Goal: Complete application form: Complete application form

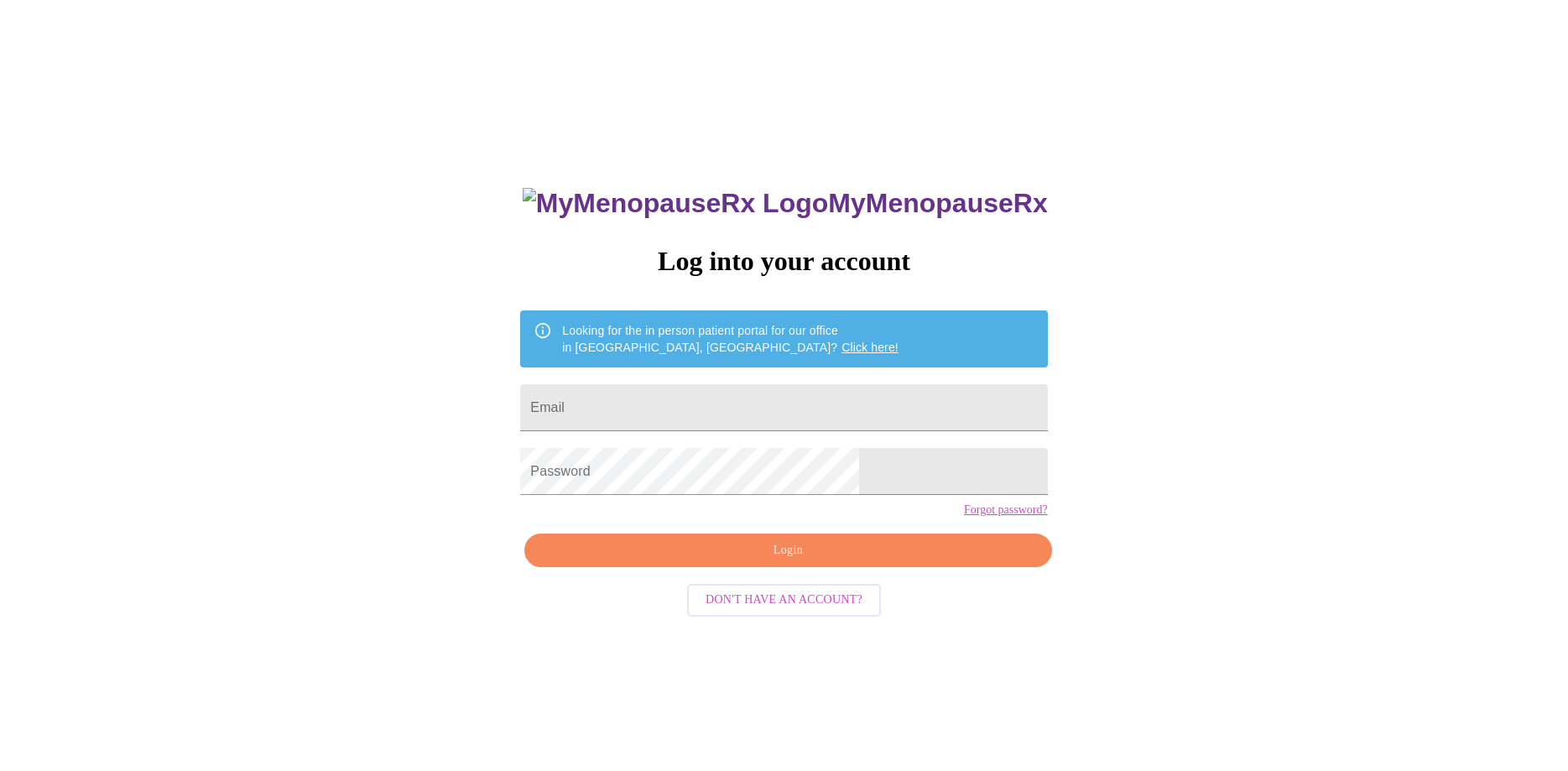
type input "[PERSON_NAME][EMAIL_ADDRESS][PERSON_NAME][DOMAIN_NAME]"
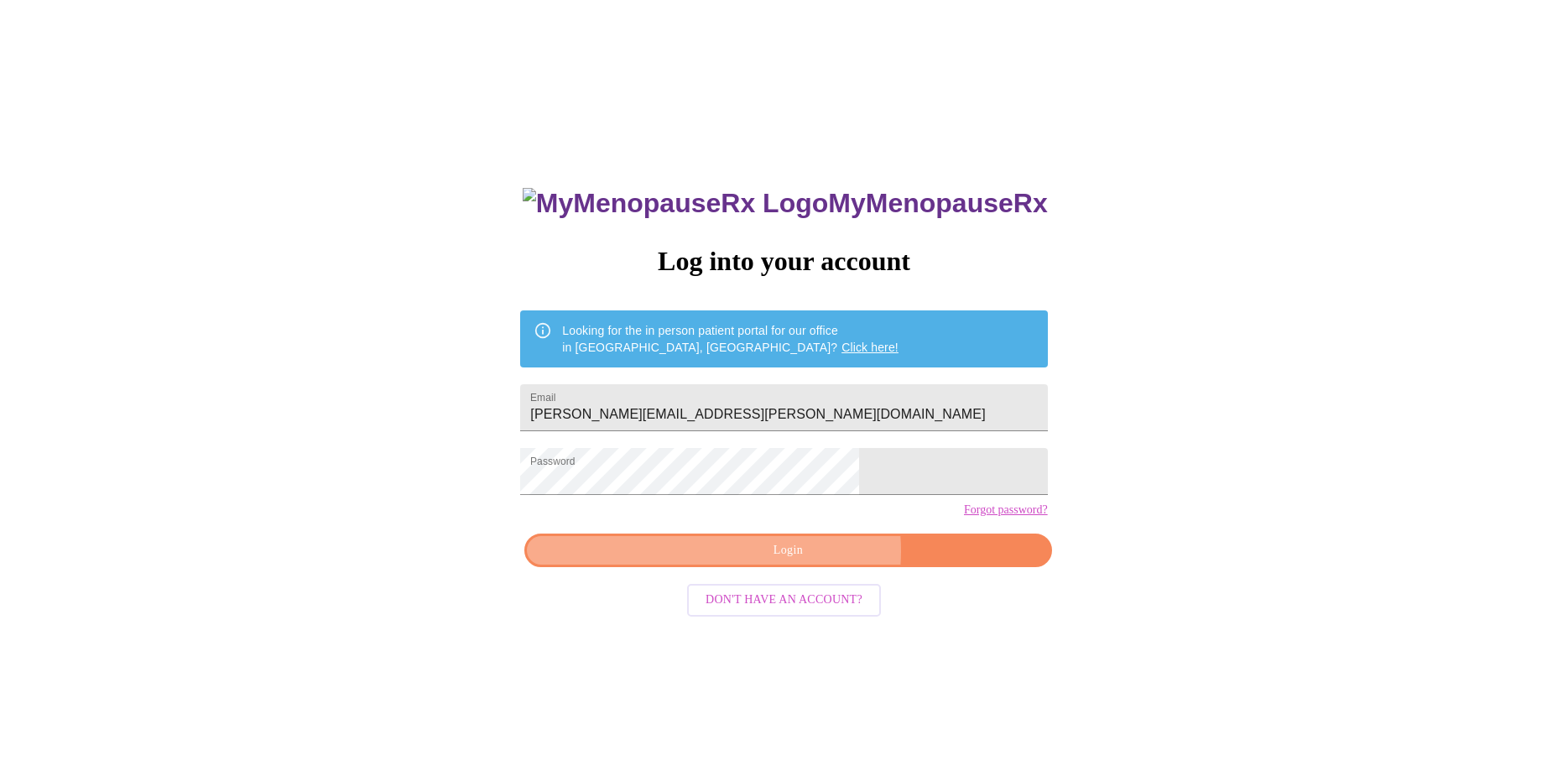
click at [808, 561] on span "Login" at bounding box center [788, 550] width 488 height 21
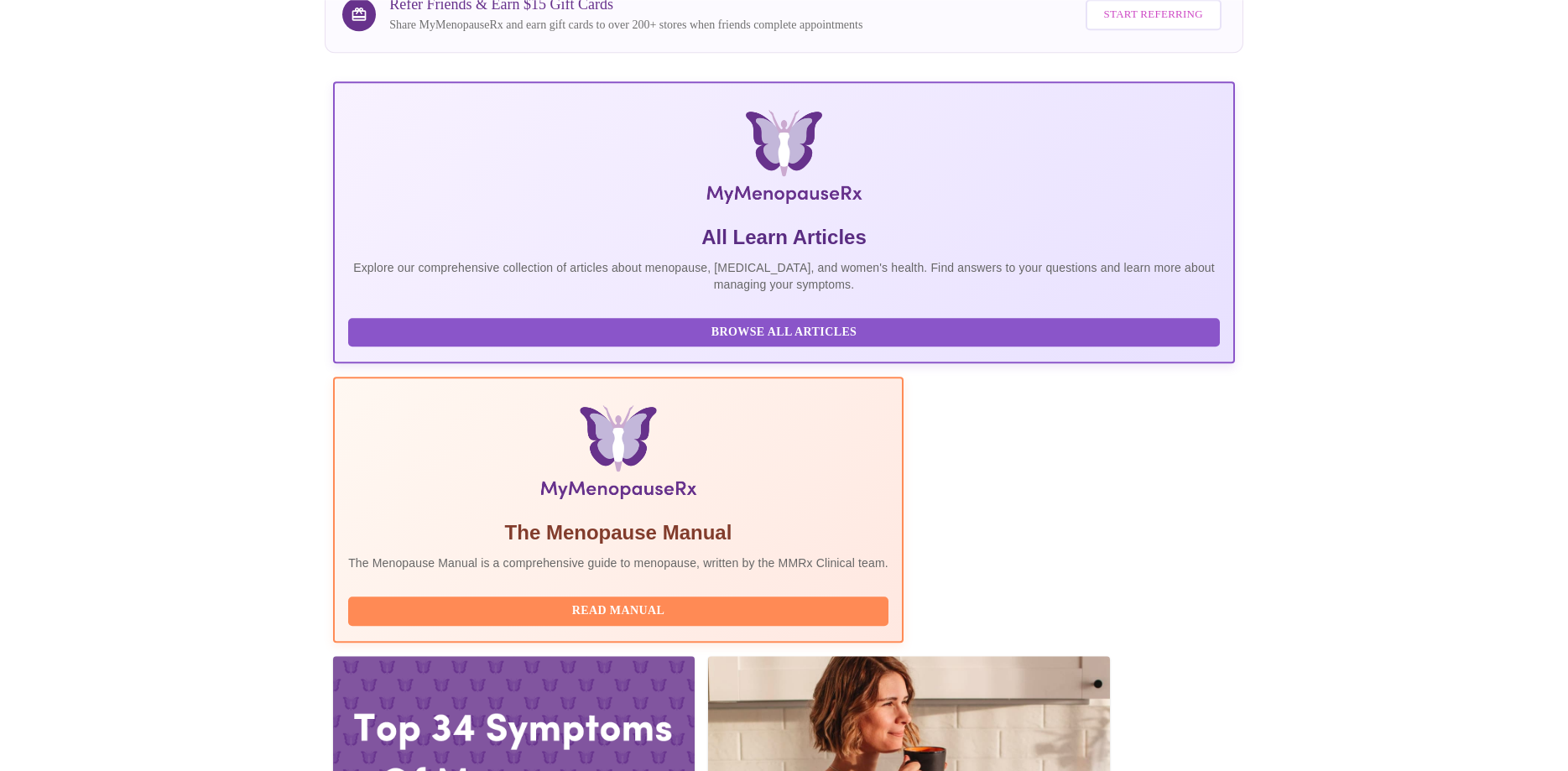
scroll to position [342, 0]
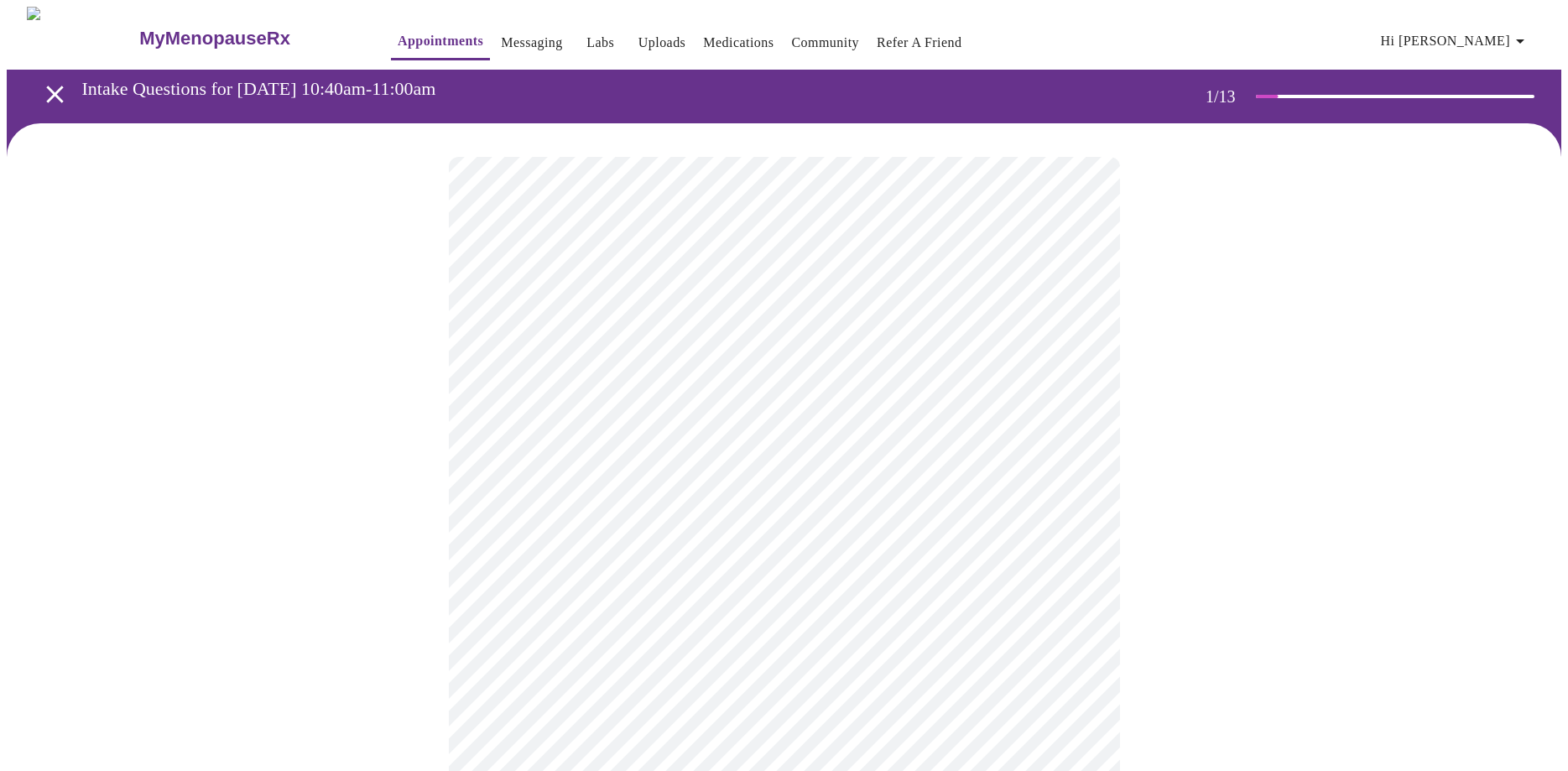
click at [566, 356] on body "MyMenopauseRx Appointments Messaging Labs Uploads Medications Community Refer a…" at bounding box center [784, 777] width 1554 height 1543
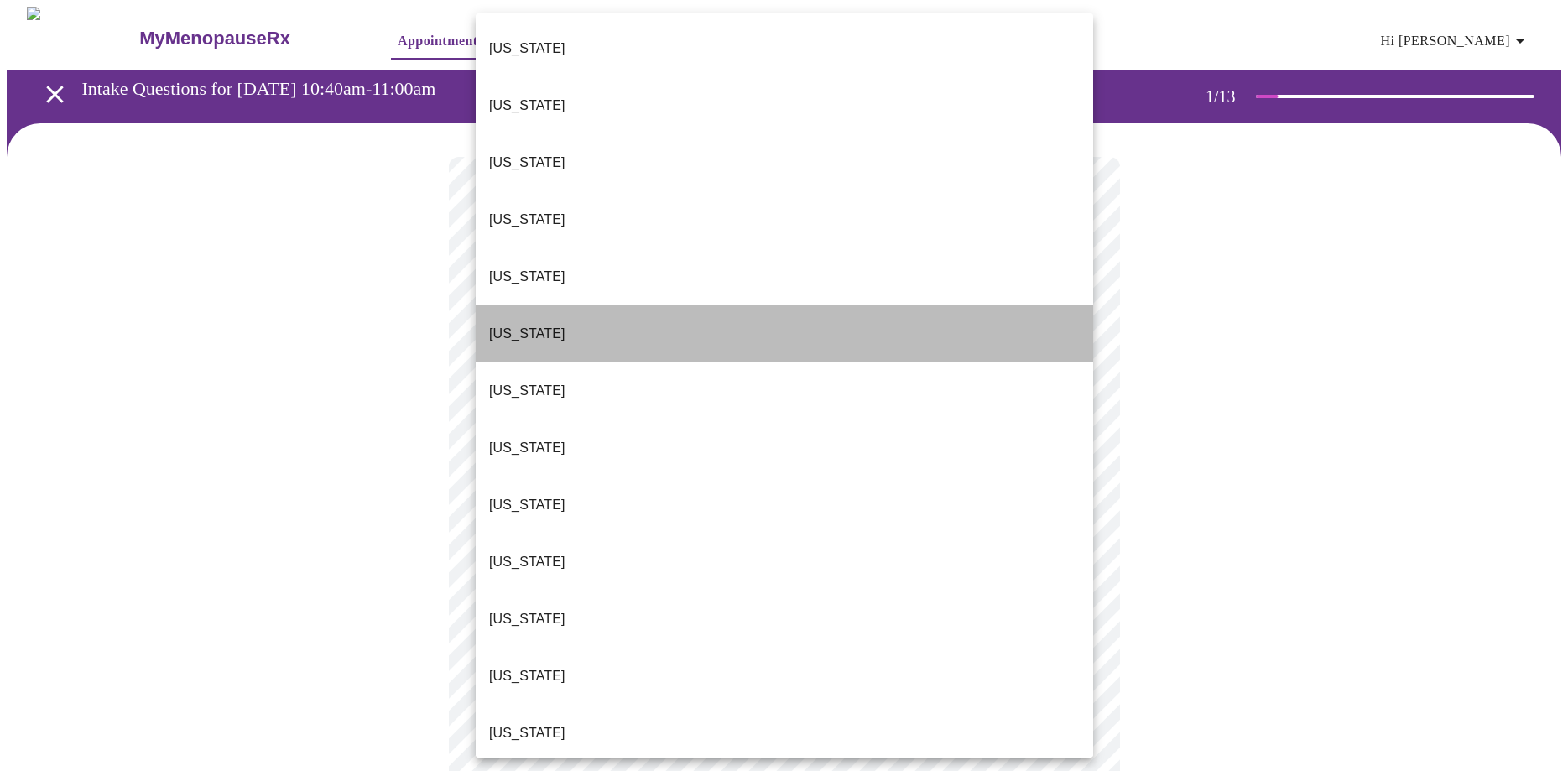
click at [533, 324] on p "[US_STATE]" at bounding box center [528, 334] width 76 height 20
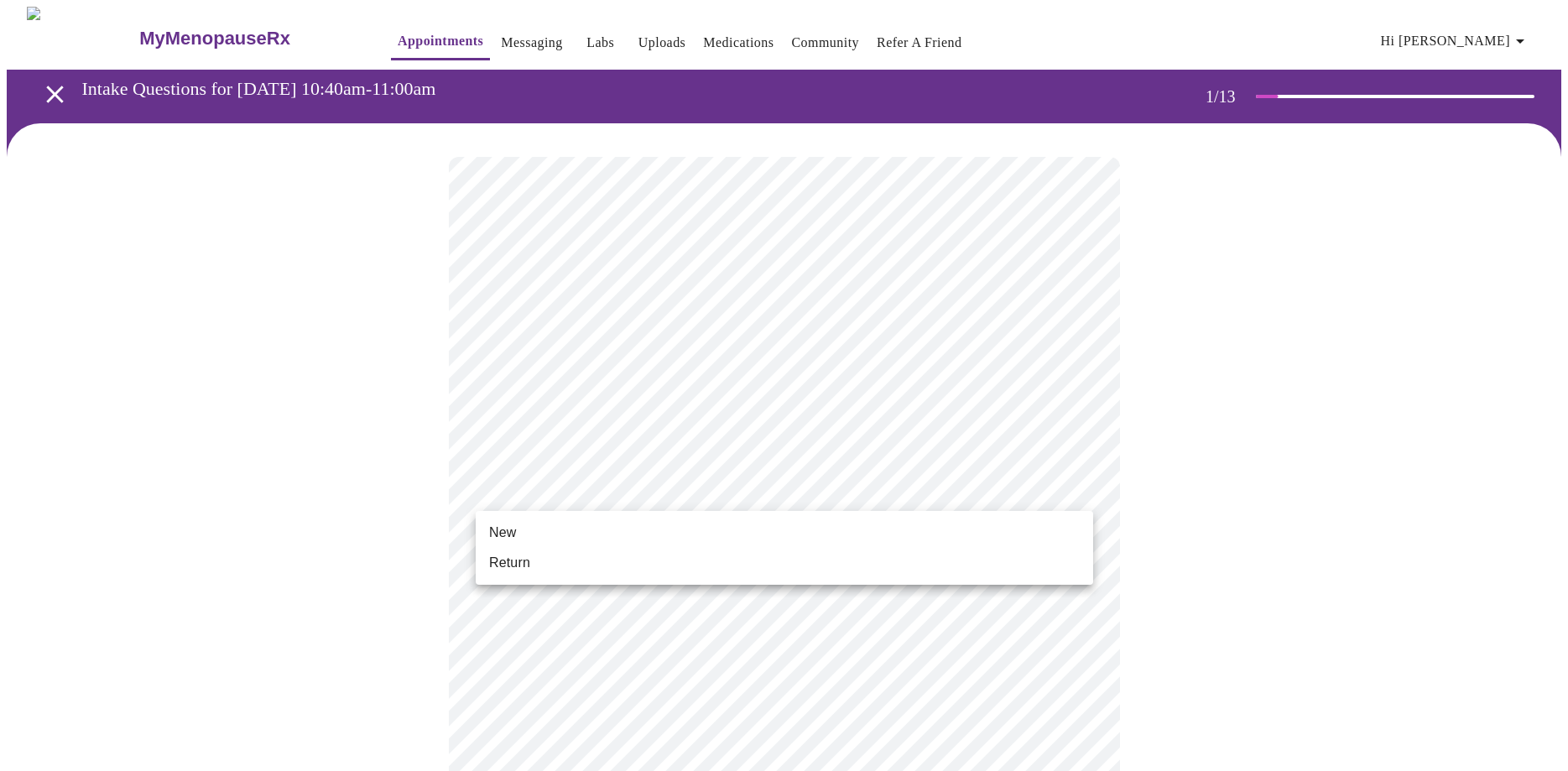
click at [544, 488] on body "MyMenopauseRx Appointments Messaging Labs Uploads Medications Community Refer a…" at bounding box center [784, 773] width 1554 height 1533
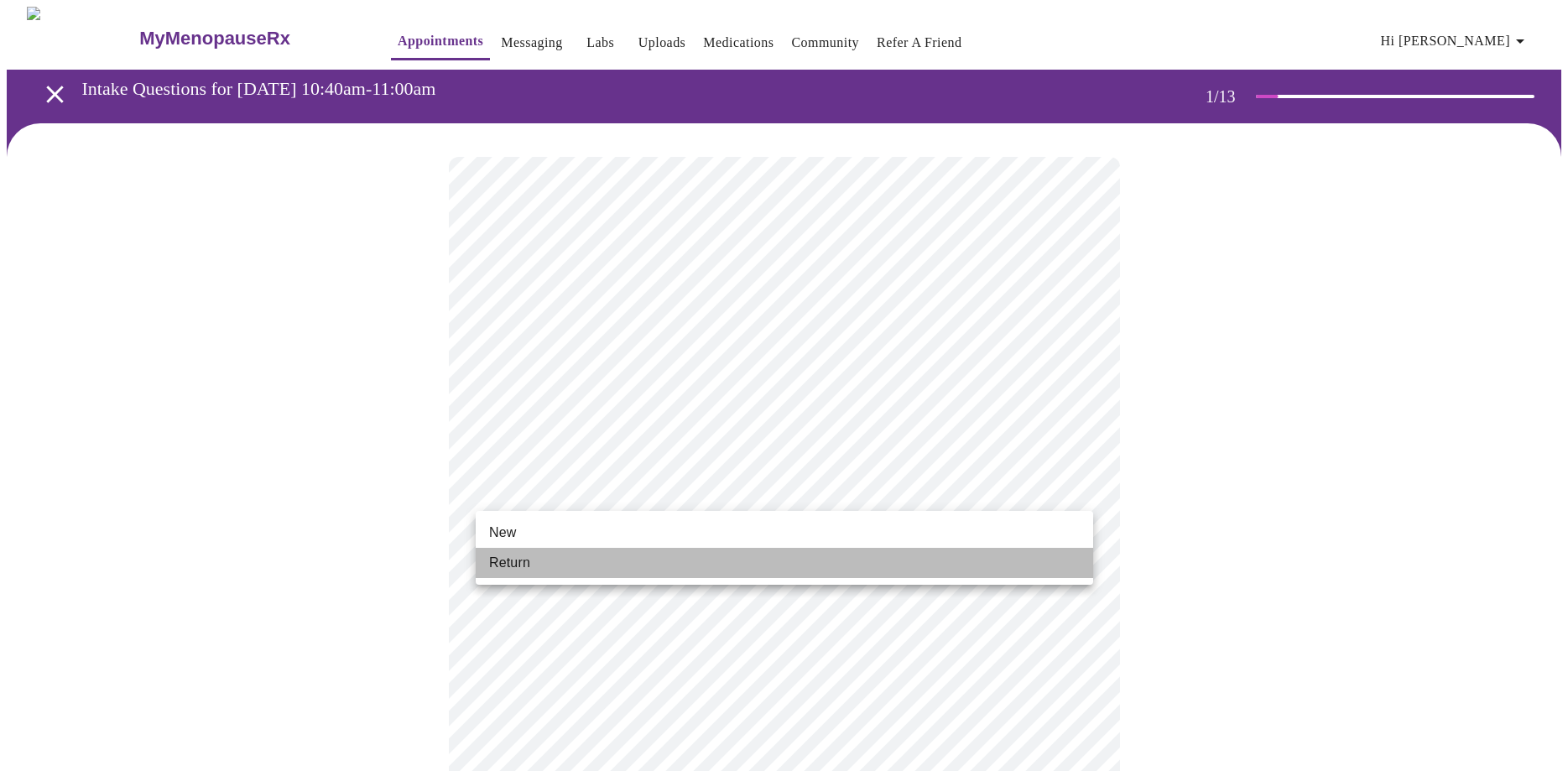
click at [512, 573] on li "Return" at bounding box center [784, 562] width 617 height 30
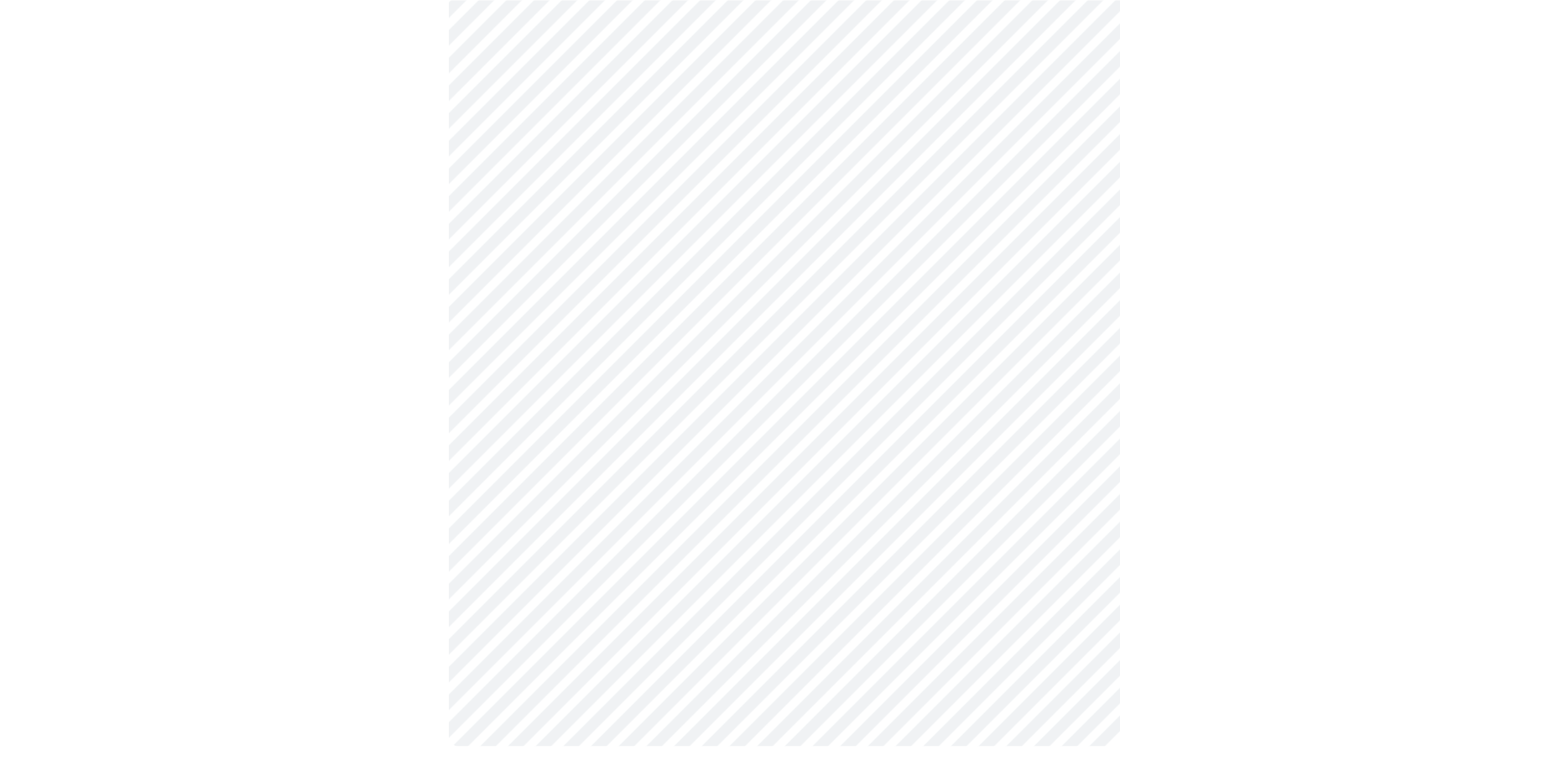
scroll to position [738, 0]
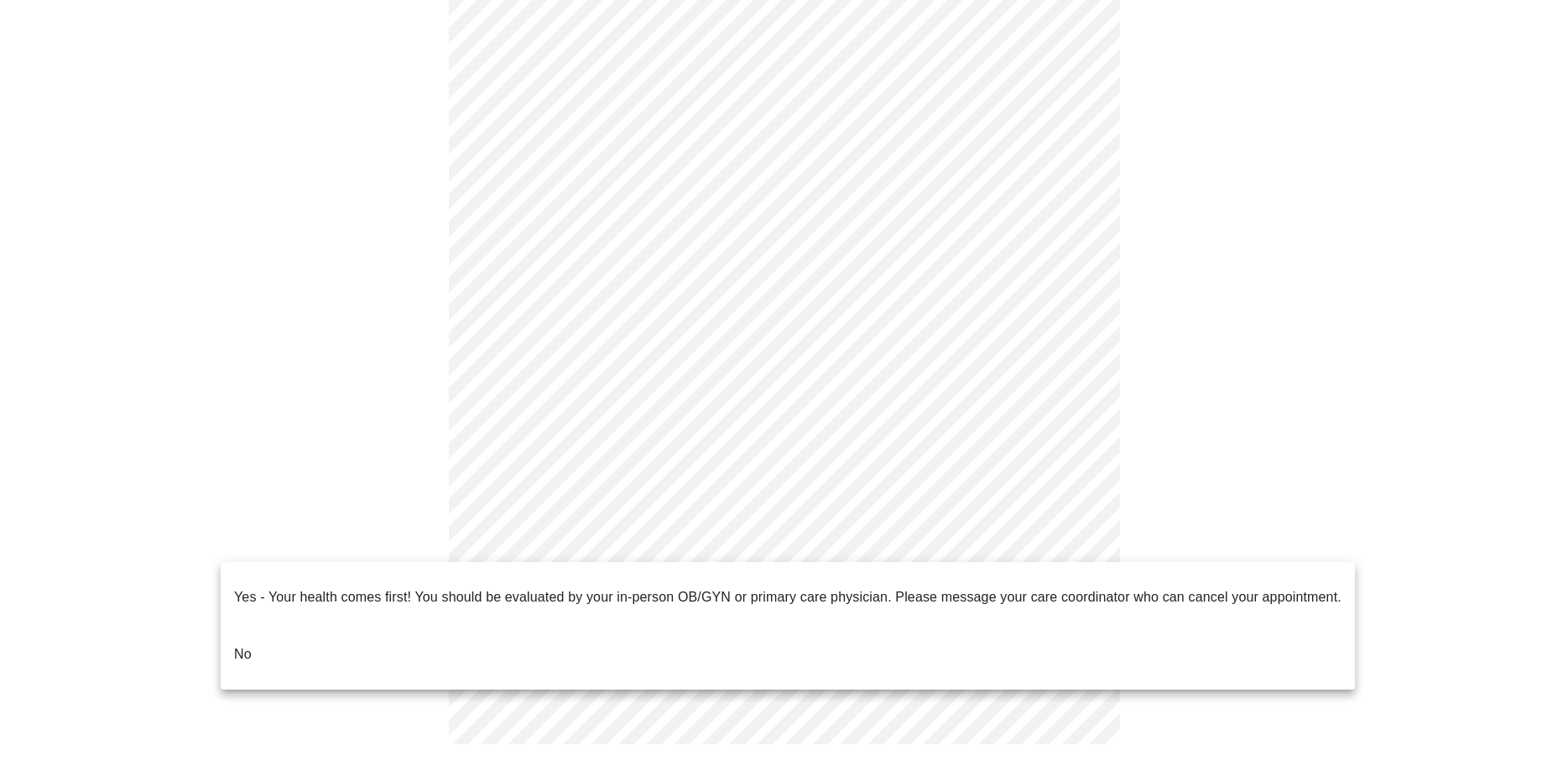
click at [846, 530] on body "MyMenopauseRx Appointments Messaging Labs Uploads Medications Community Refer a…" at bounding box center [784, 23] width 1554 height 1509
click at [263, 627] on li "No" at bounding box center [787, 654] width 1134 height 57
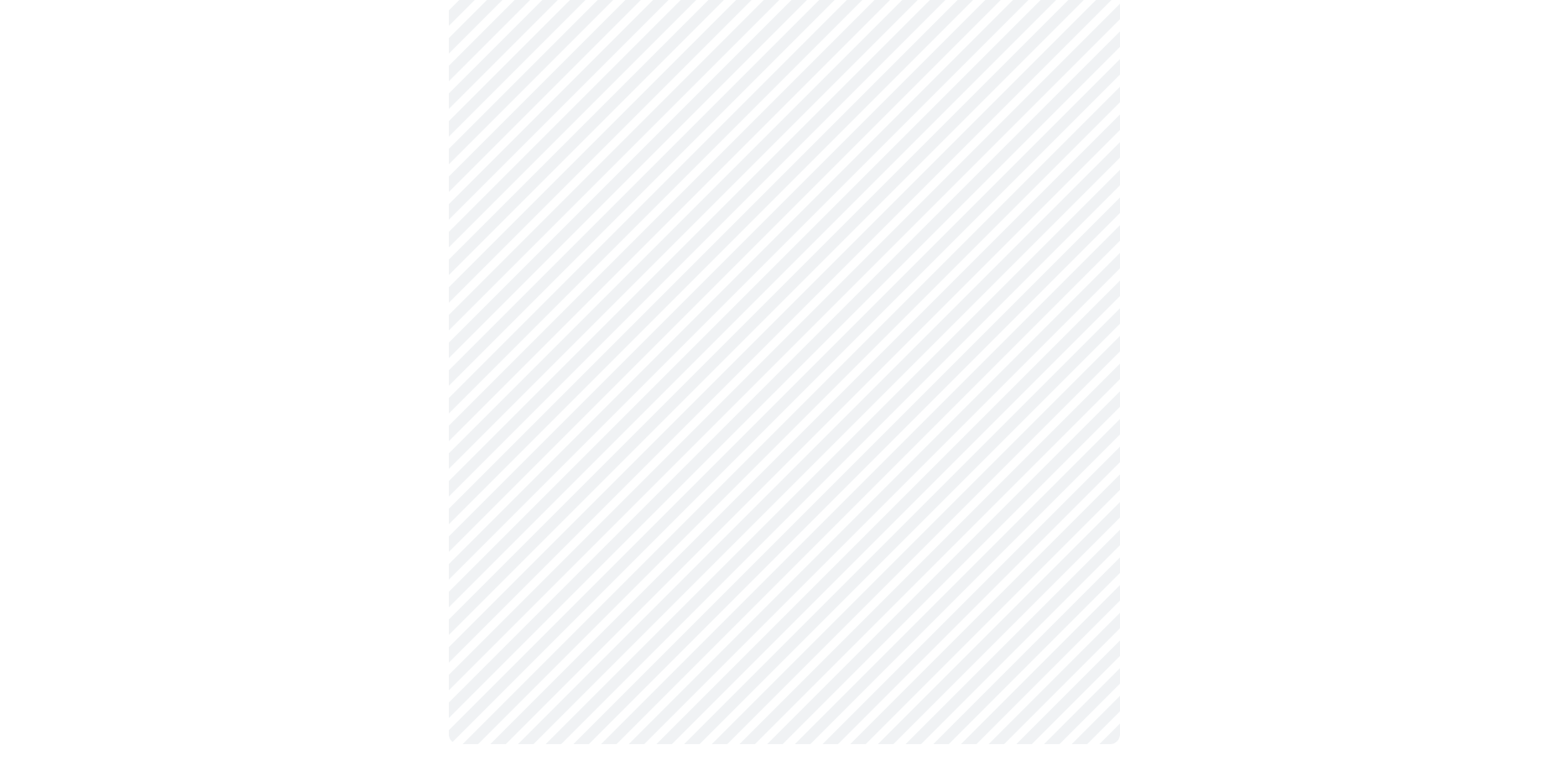
scroll to position [0, 0]
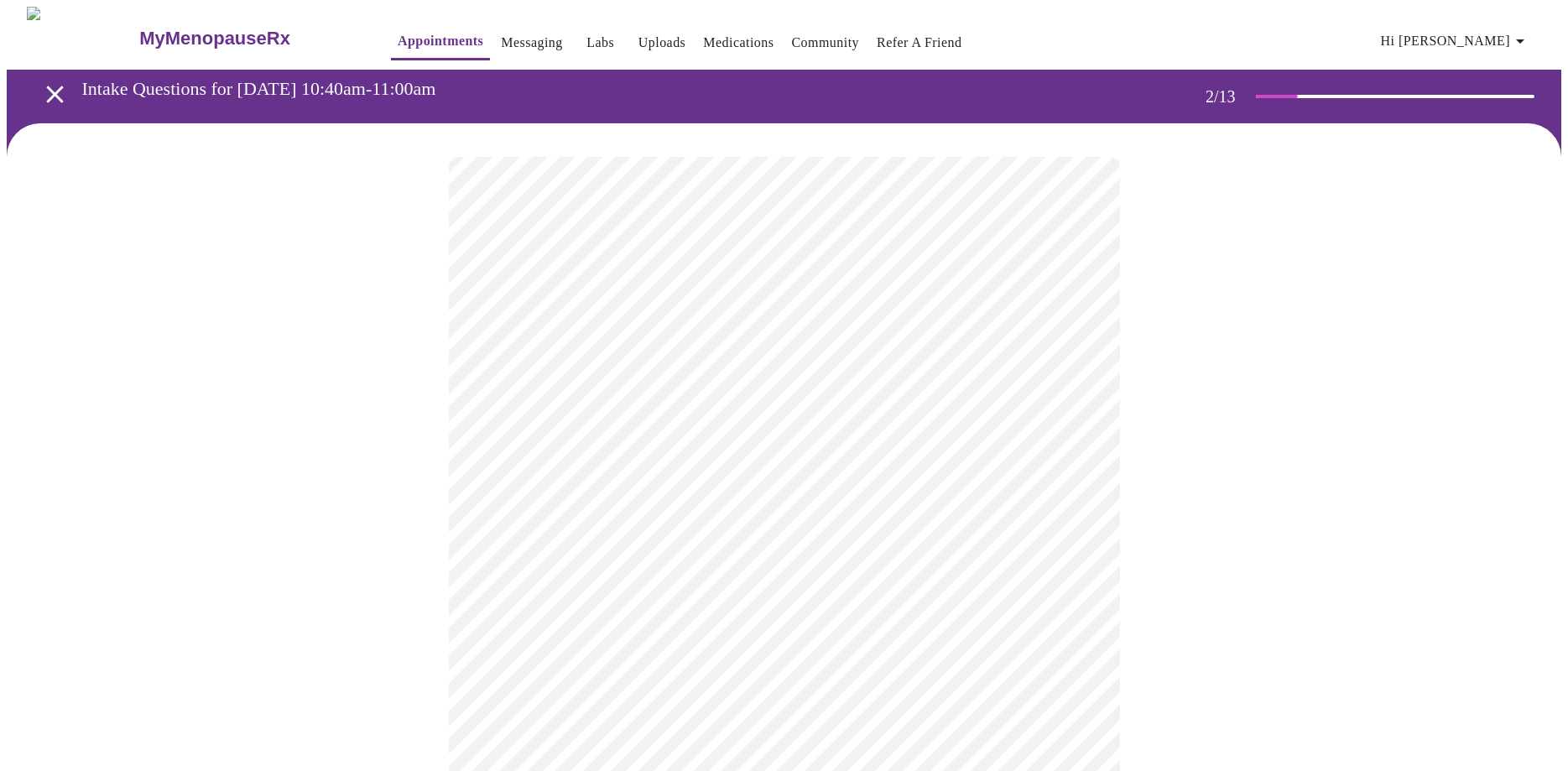
click at [748, 354] on body "MyMenopauseRx Appointments Messaging Labs Uploads Medications Community Refer a…" at bounding box center [784, 510] width 1554 height 1008
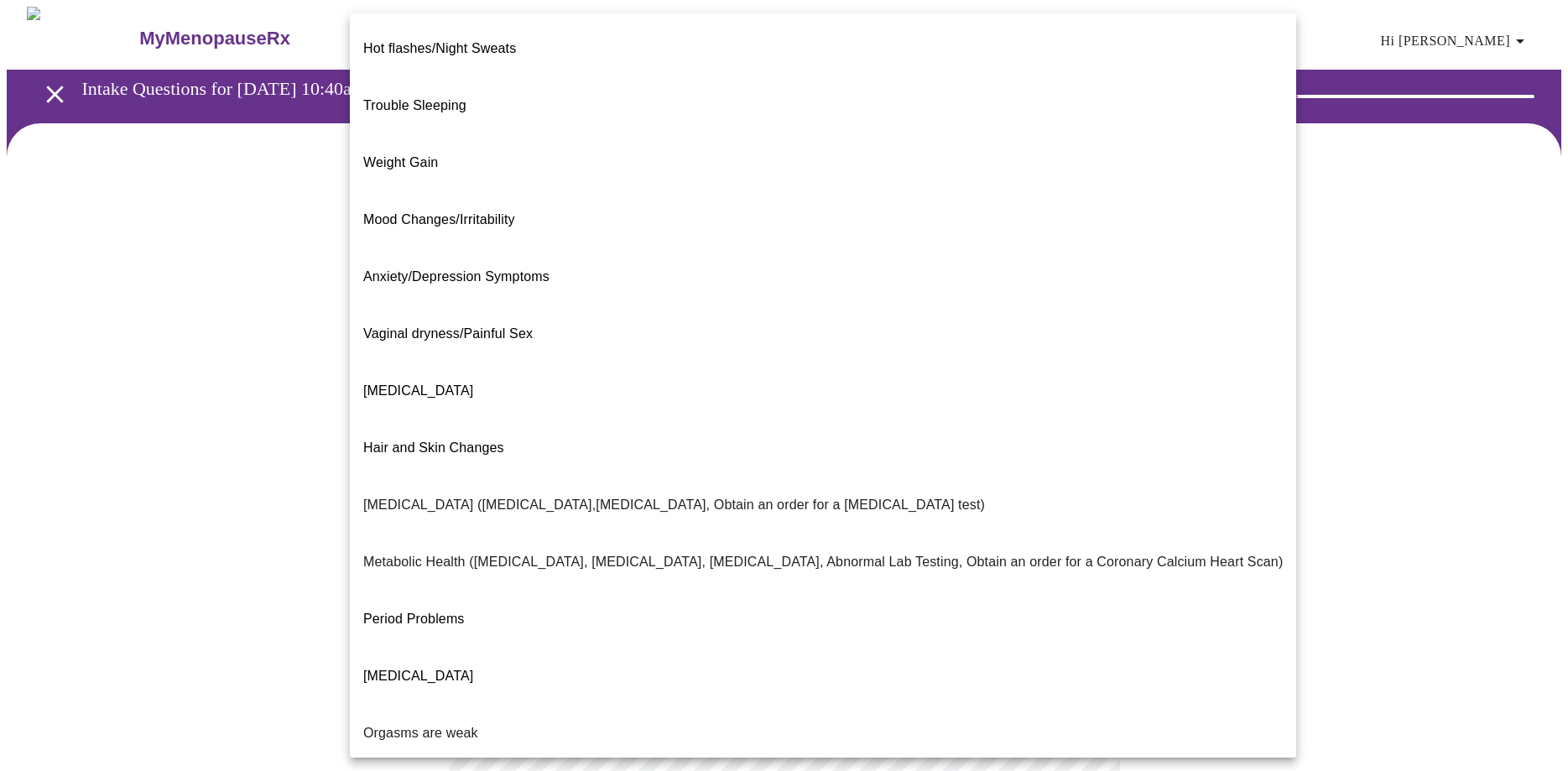
click at [444, 326] on span "Vaginal dryness/Painful Sex" at bounding box center [448, 333] width 170 height 15
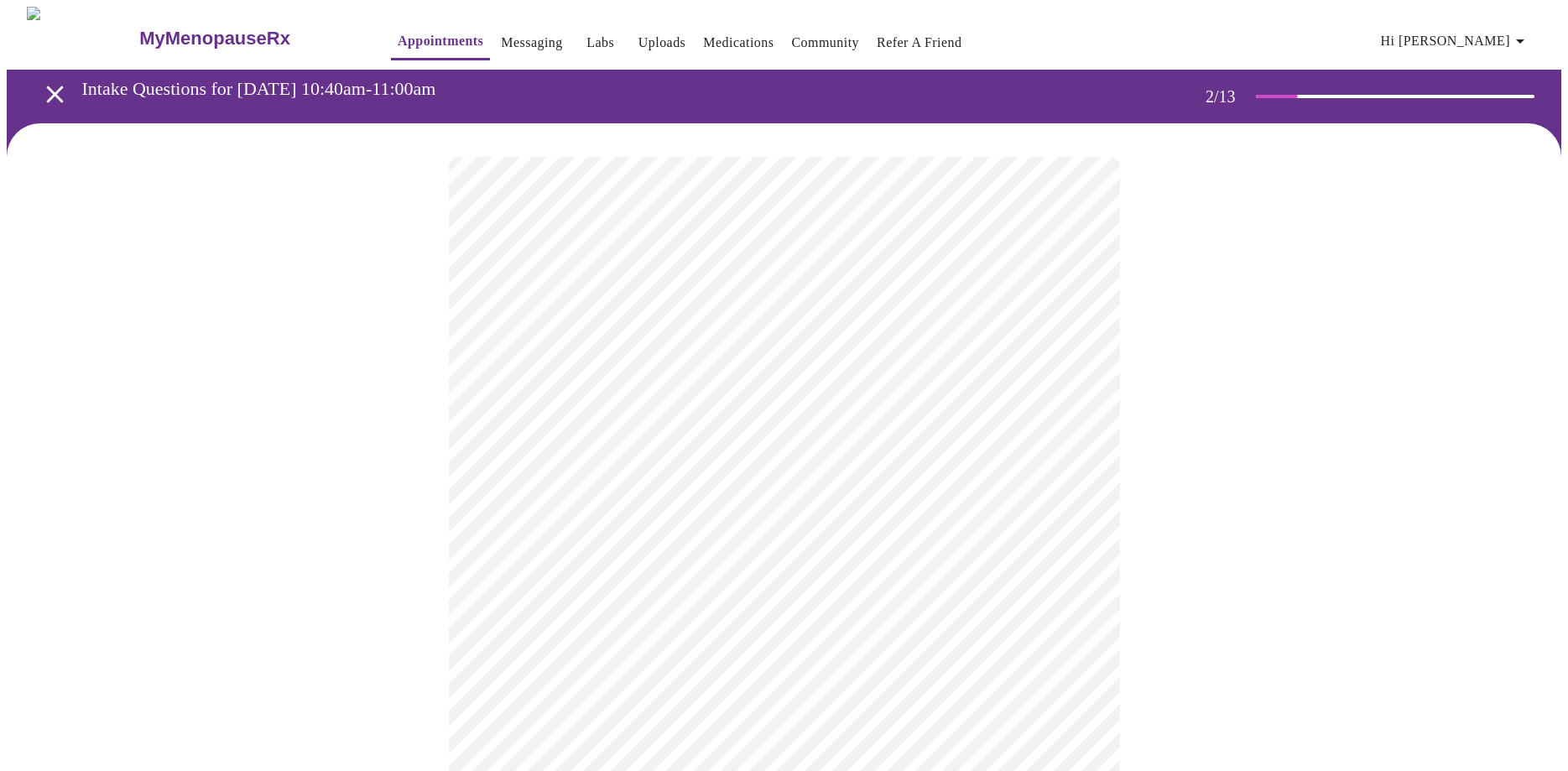
click at [589, 519] on body "MyMenopauseRx Appointments Messaging Labs Uploads Medications Community Refer a…" at bounding box center [784, 505] width 1554 height 998
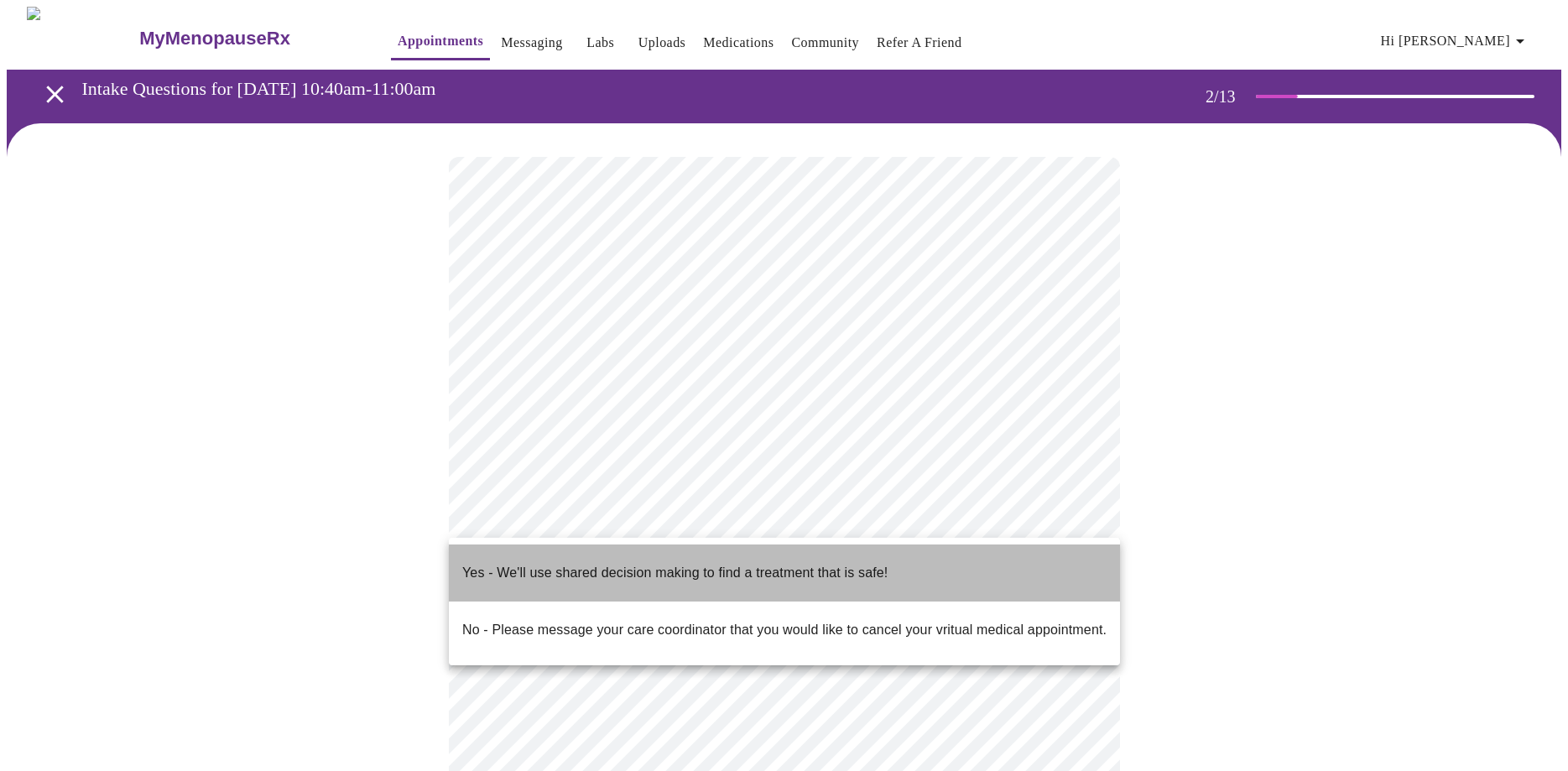
click at [571, 563] on p "Yes - We'll use shared decision making to find a treatment that is safe!" at bounding box center [675, 573] width 425 height 20
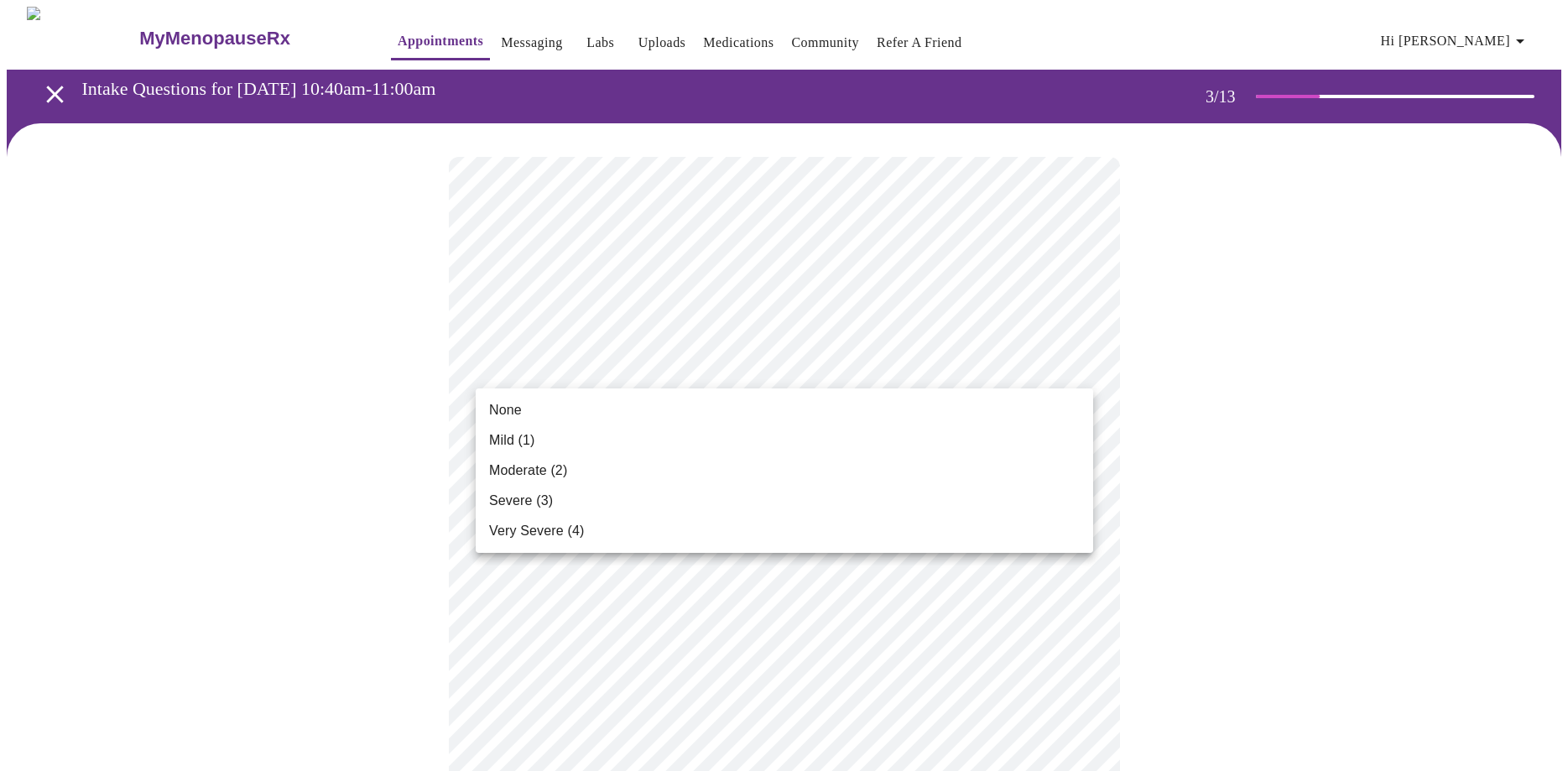
click at [528, 414] on li "None" at bounding box center [784, 410] width 617 height 30
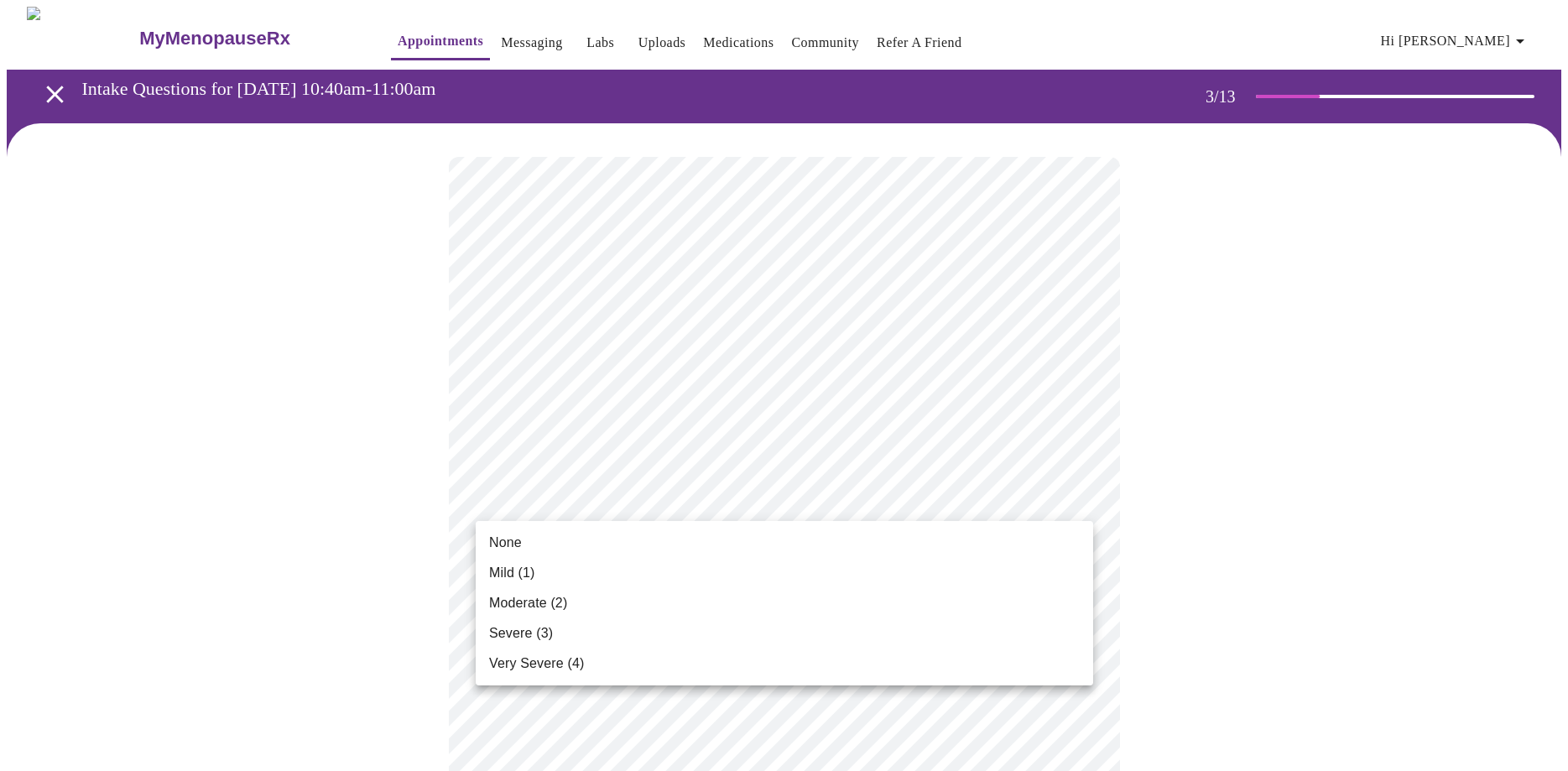
click at [557, 540] on li "None" at bounding box center [784, 542] width 617 height 30
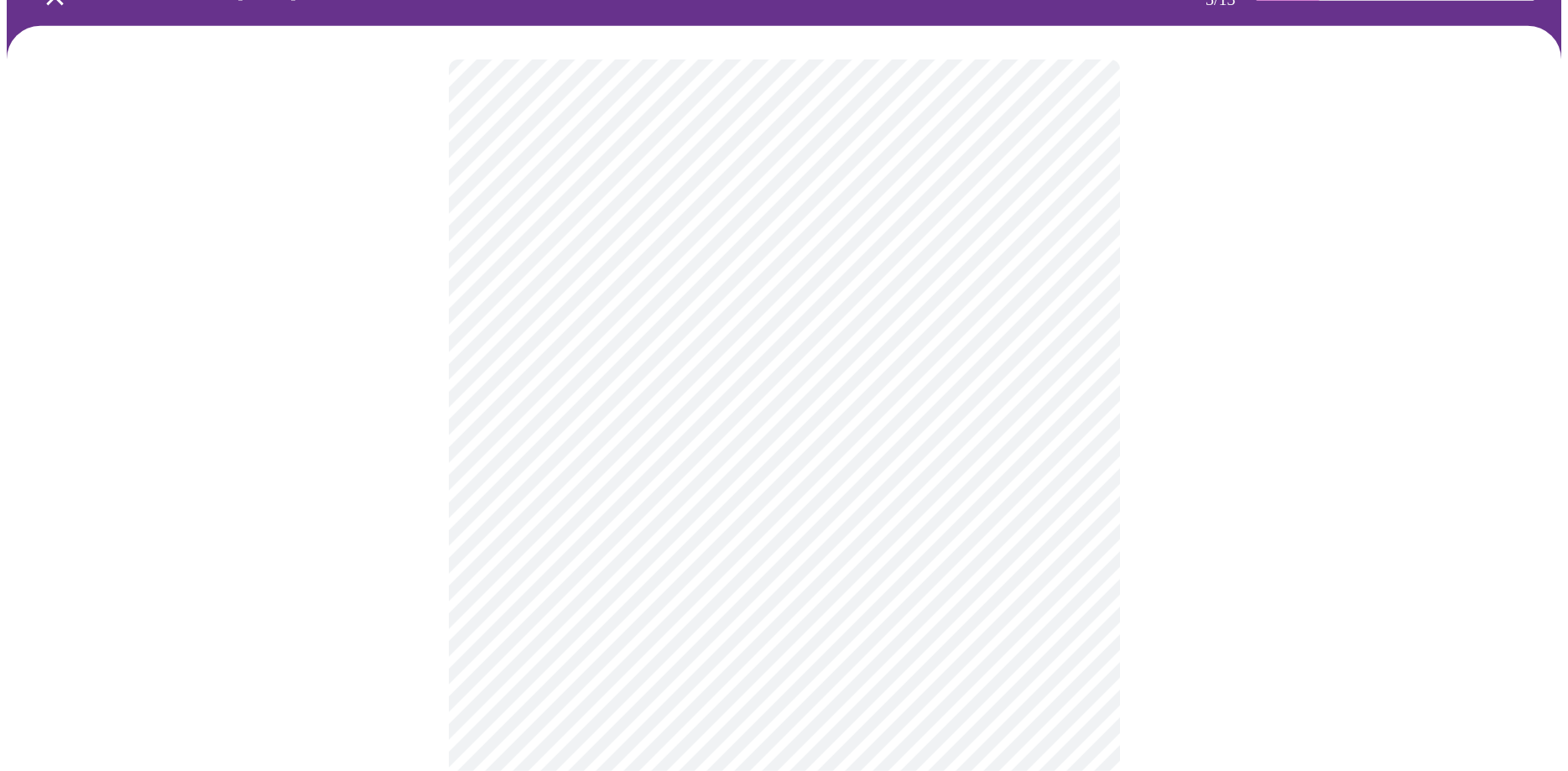
scroll to position [171, 0]
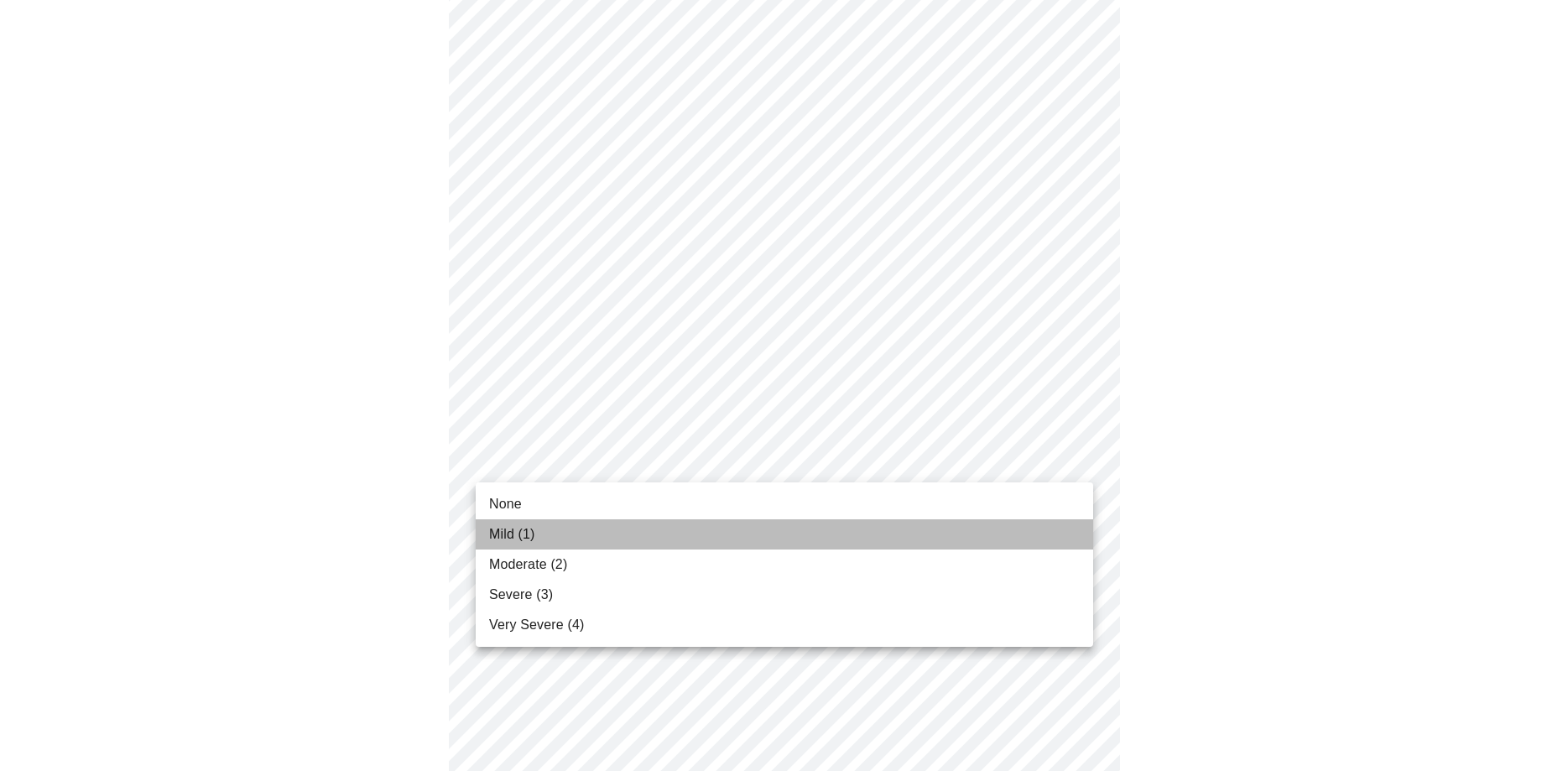
click at [535, 530] on span "Mild (1)" at bounding box center [512, 534] width 46 height 20
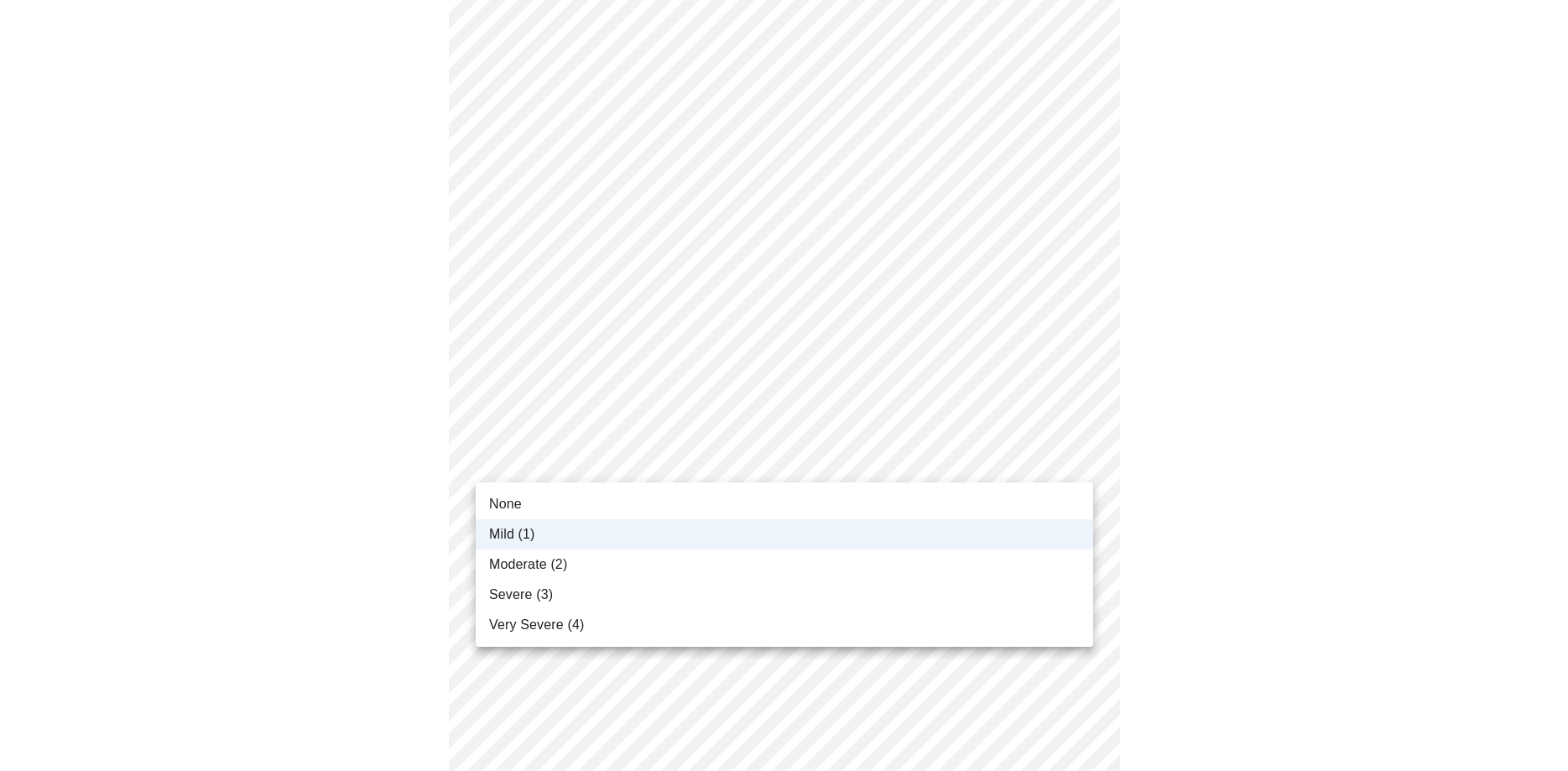
click at [530, 567] on span "Moderate (2)" at bounding box center [528, 565] width 78 height 20
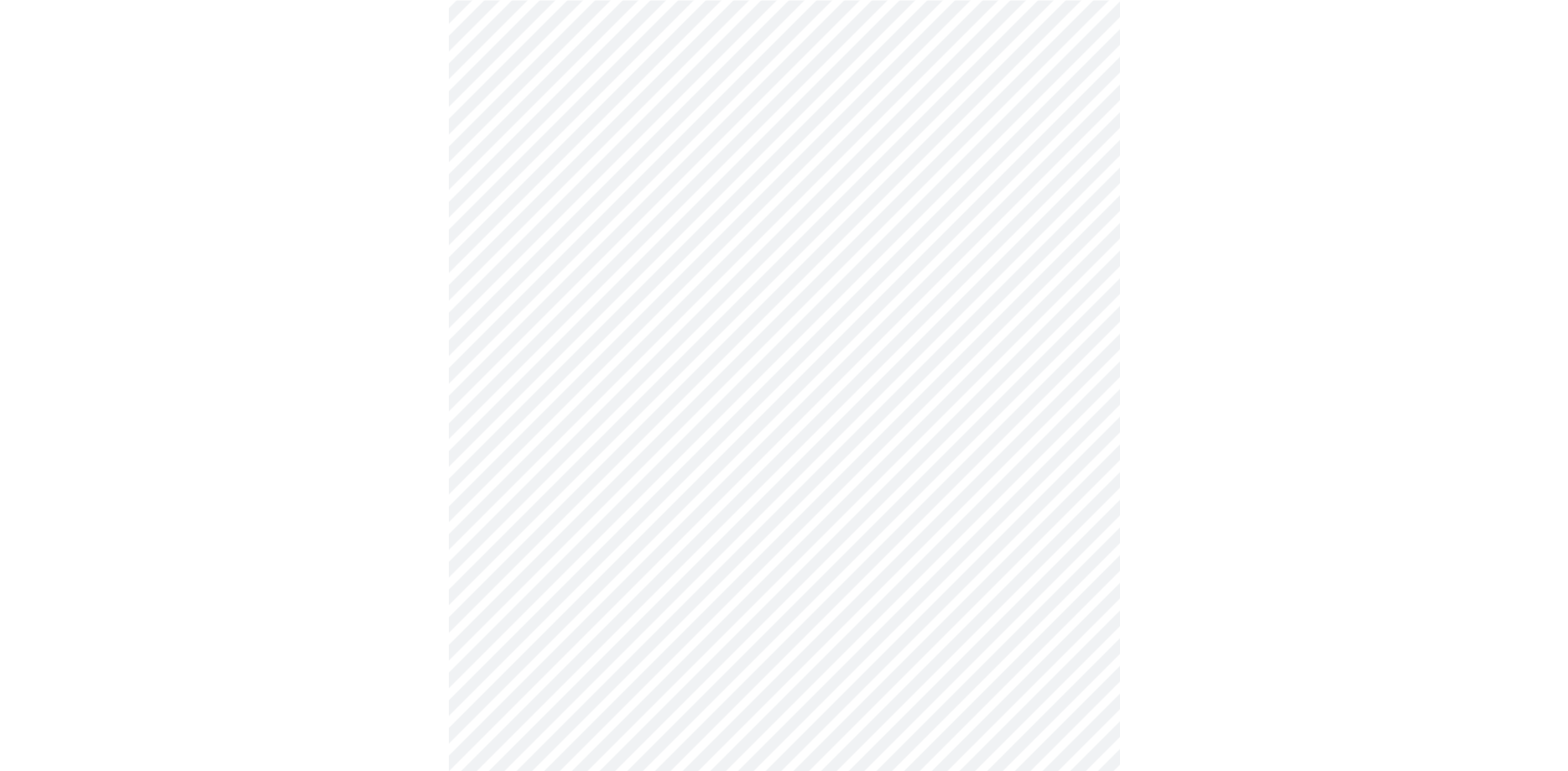
scroll to position [428, 0]
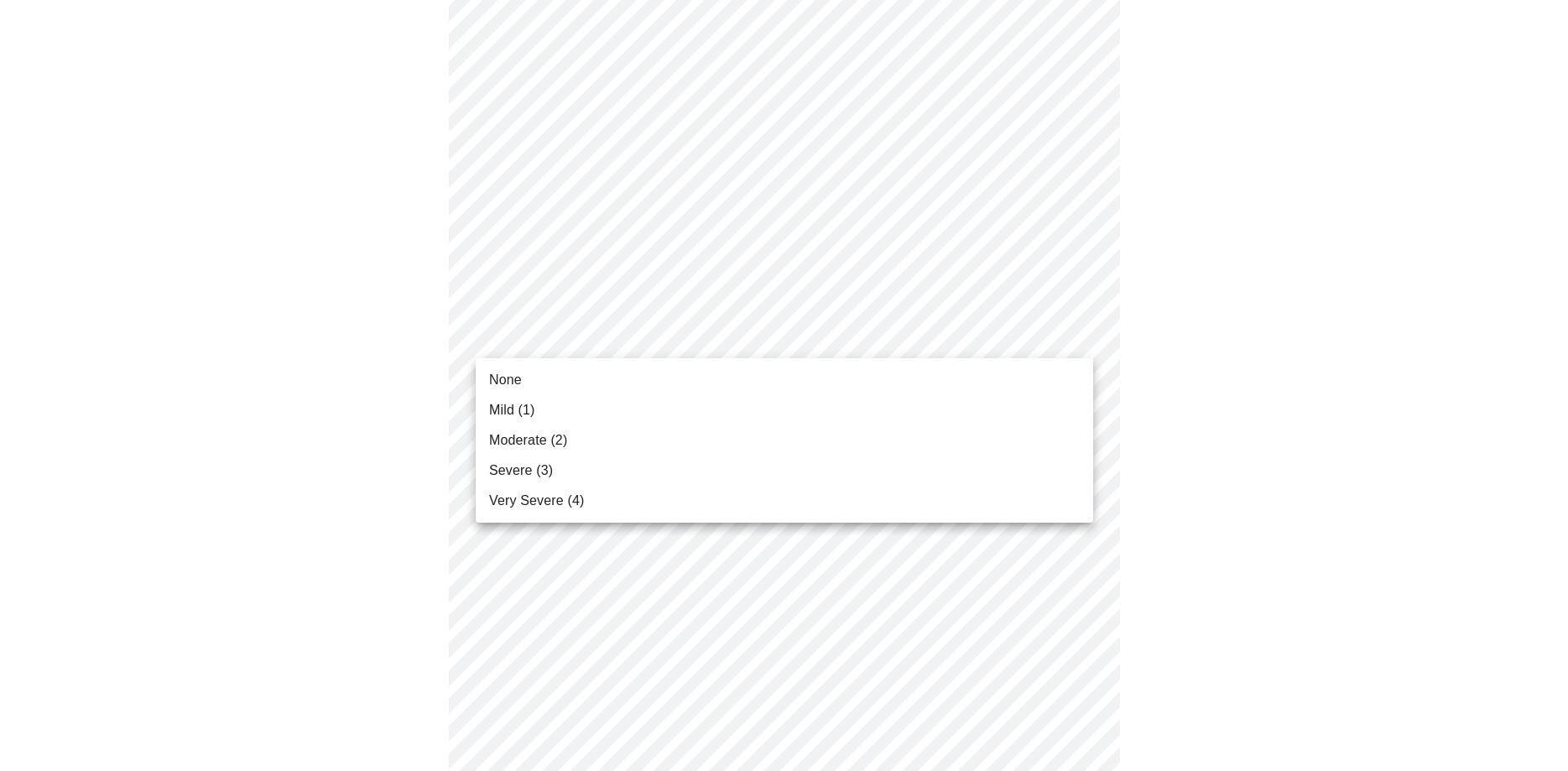
click at [634, 333] on body "MyMenopauseRx Appointments Messaging Labs Uploads Medications Community Refer a…" at bounding box center [784, 659] width 1554 height 2161
click at [586, 420] on li "Mild (1)" at bounding box center [784, 410] width 617 height 30
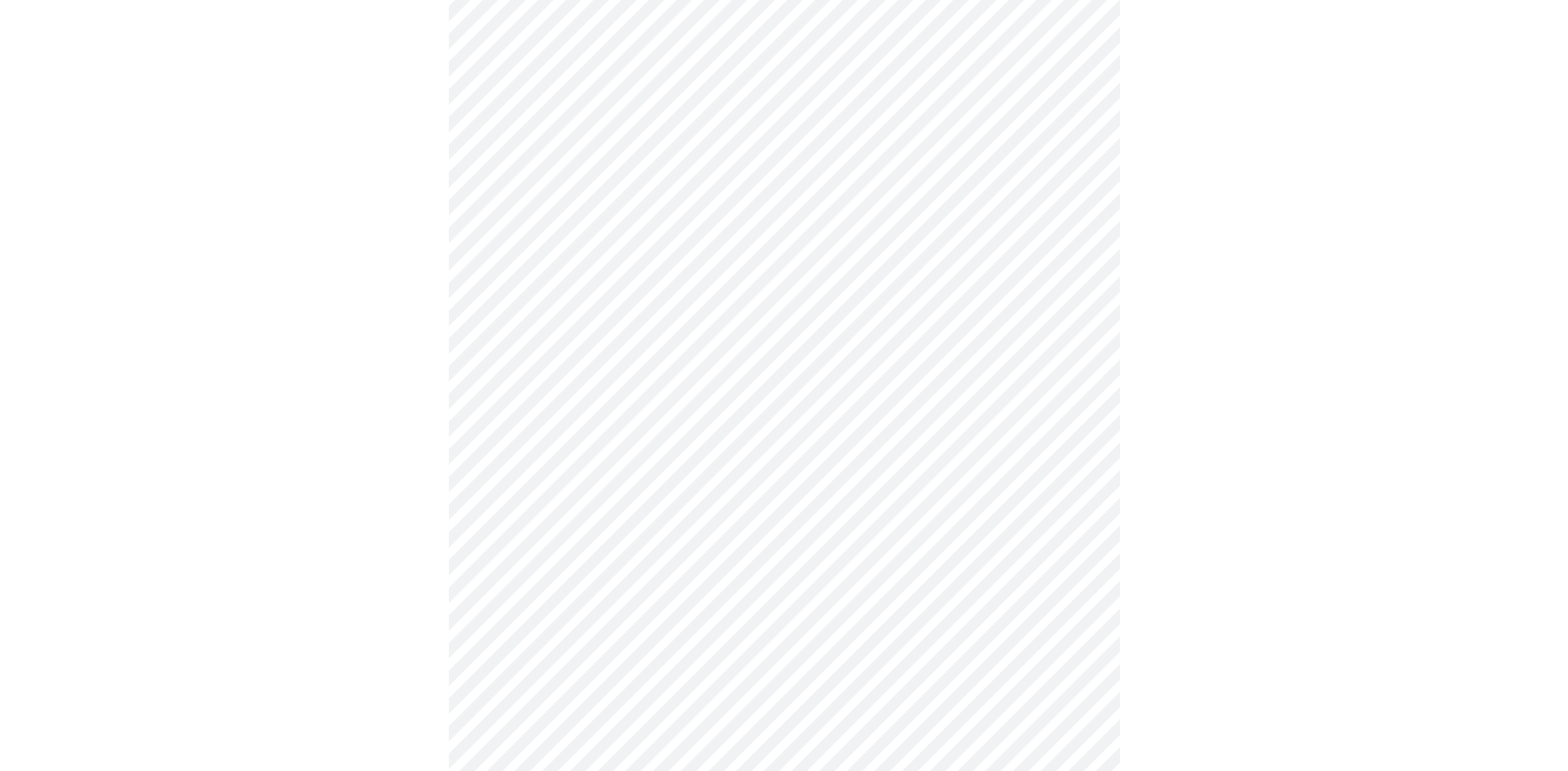
click at [582, 446] on body "MyMenopauseRx Appointments Messaging Labs Uploads Medications Community Refer a…" at bounding box center [784, 647] width 1554 height 2138
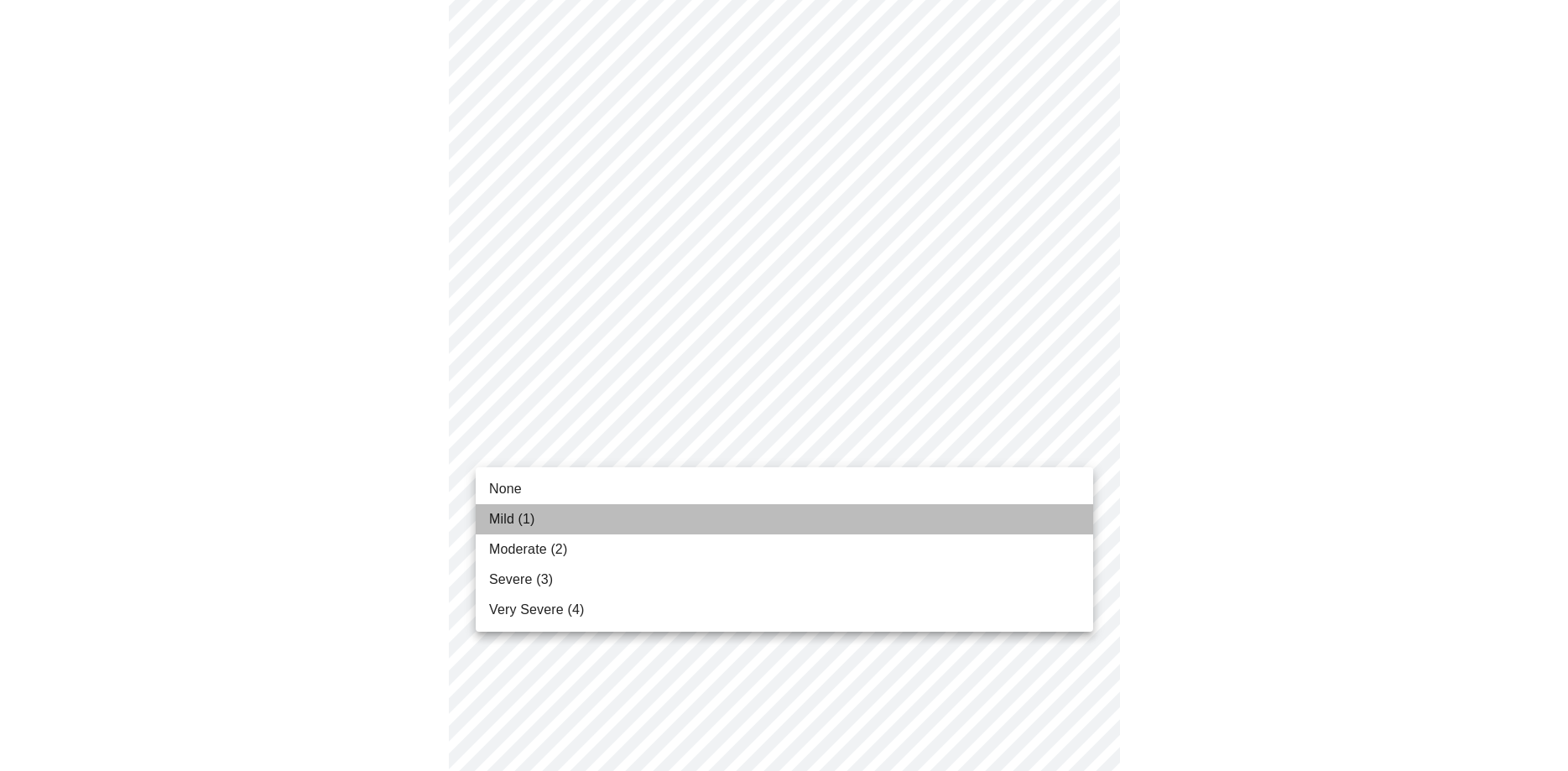
click at [561, 516] on li "Mild (1)" at bounding box center [784, 519] width 617 height 30
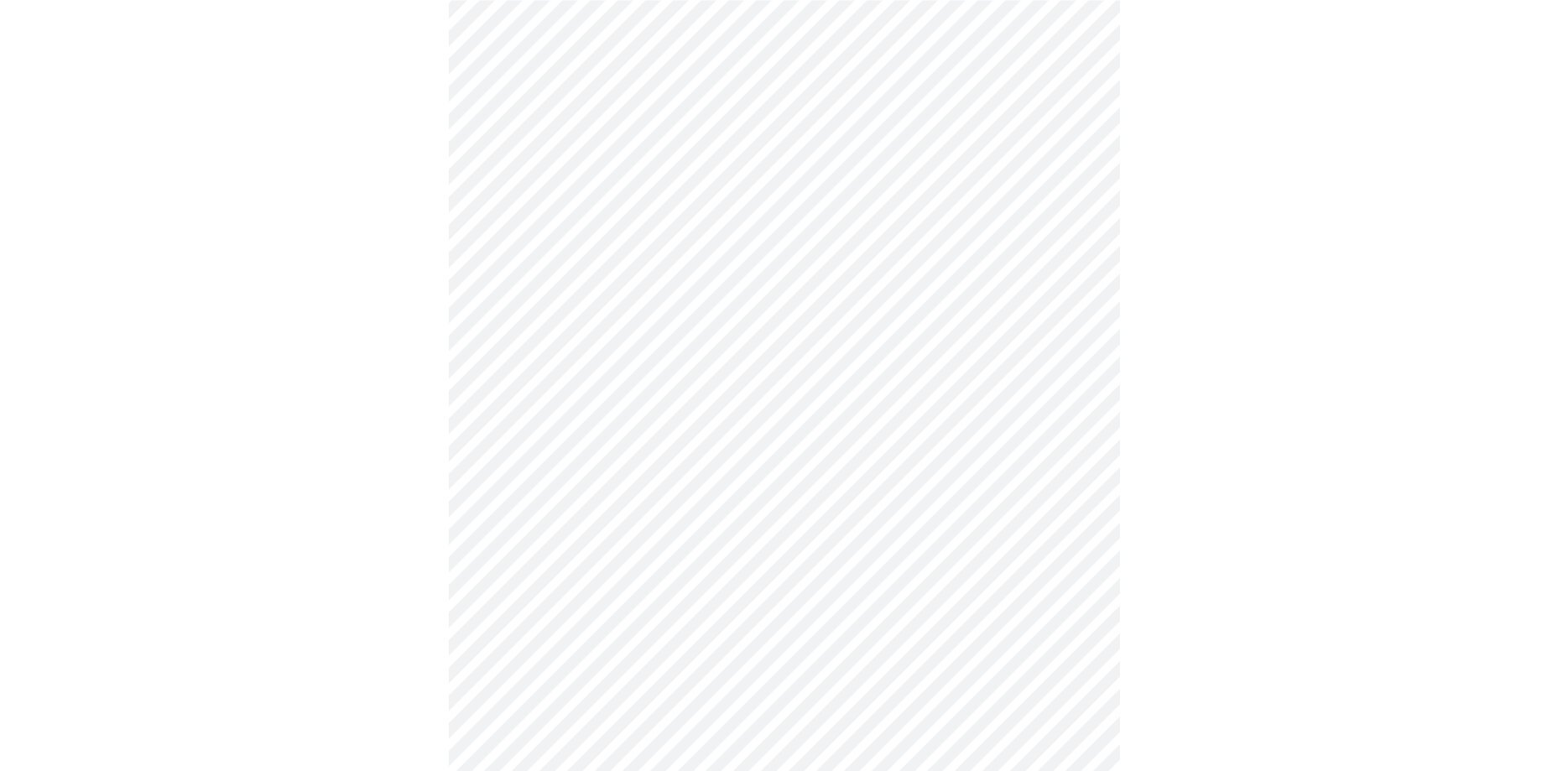
scroll to position [599, 0]
click at [581, 378] on body "MyMenopauseRx Appointments Messaging Labs Uploads Medications Community Refer a…" at bounding box center [784, 465] width 1554 height 2114
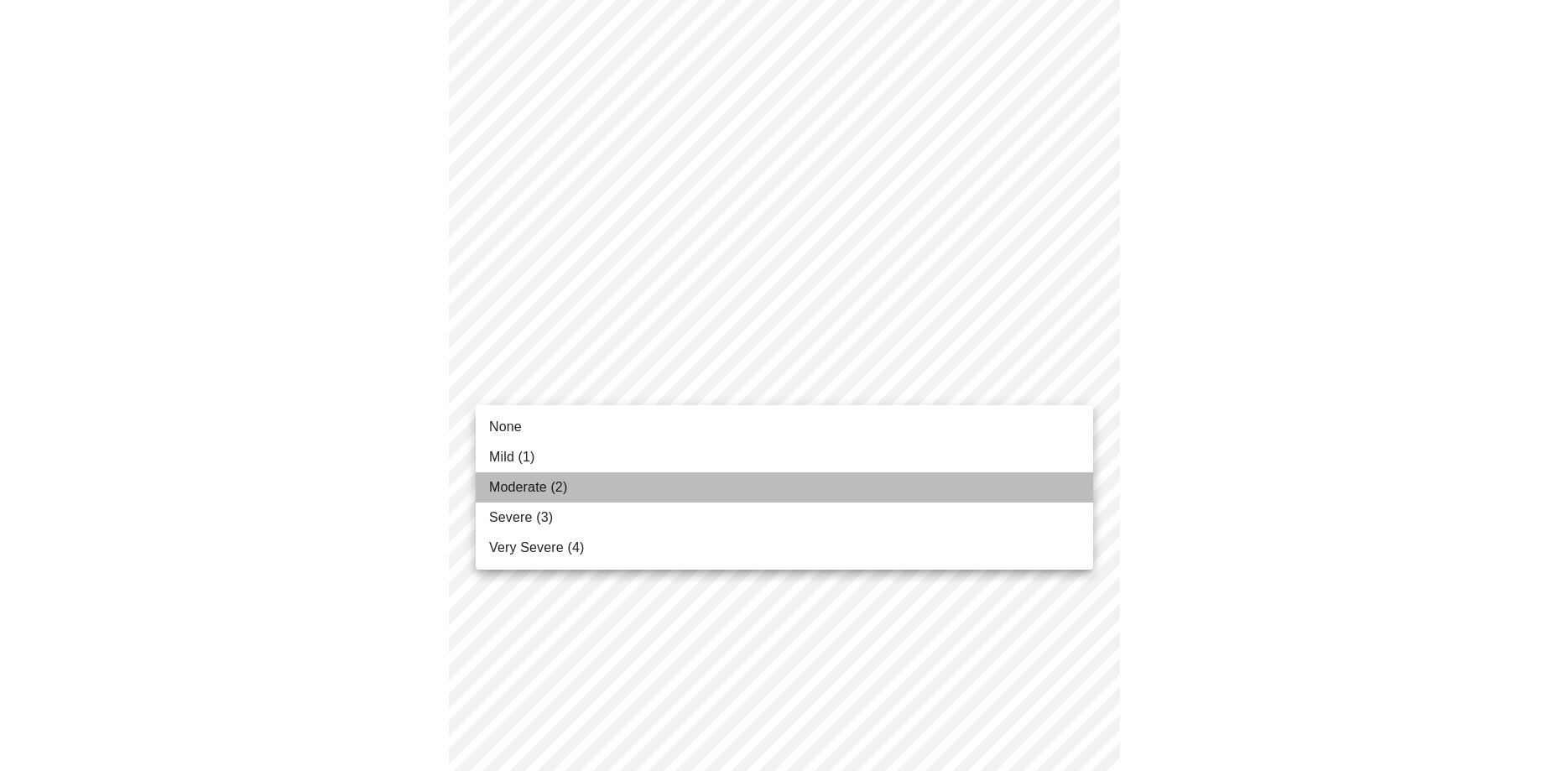
click at [556, 486] on span "Moderate (2)" at bounding box center [528, 488] width 78 height 20
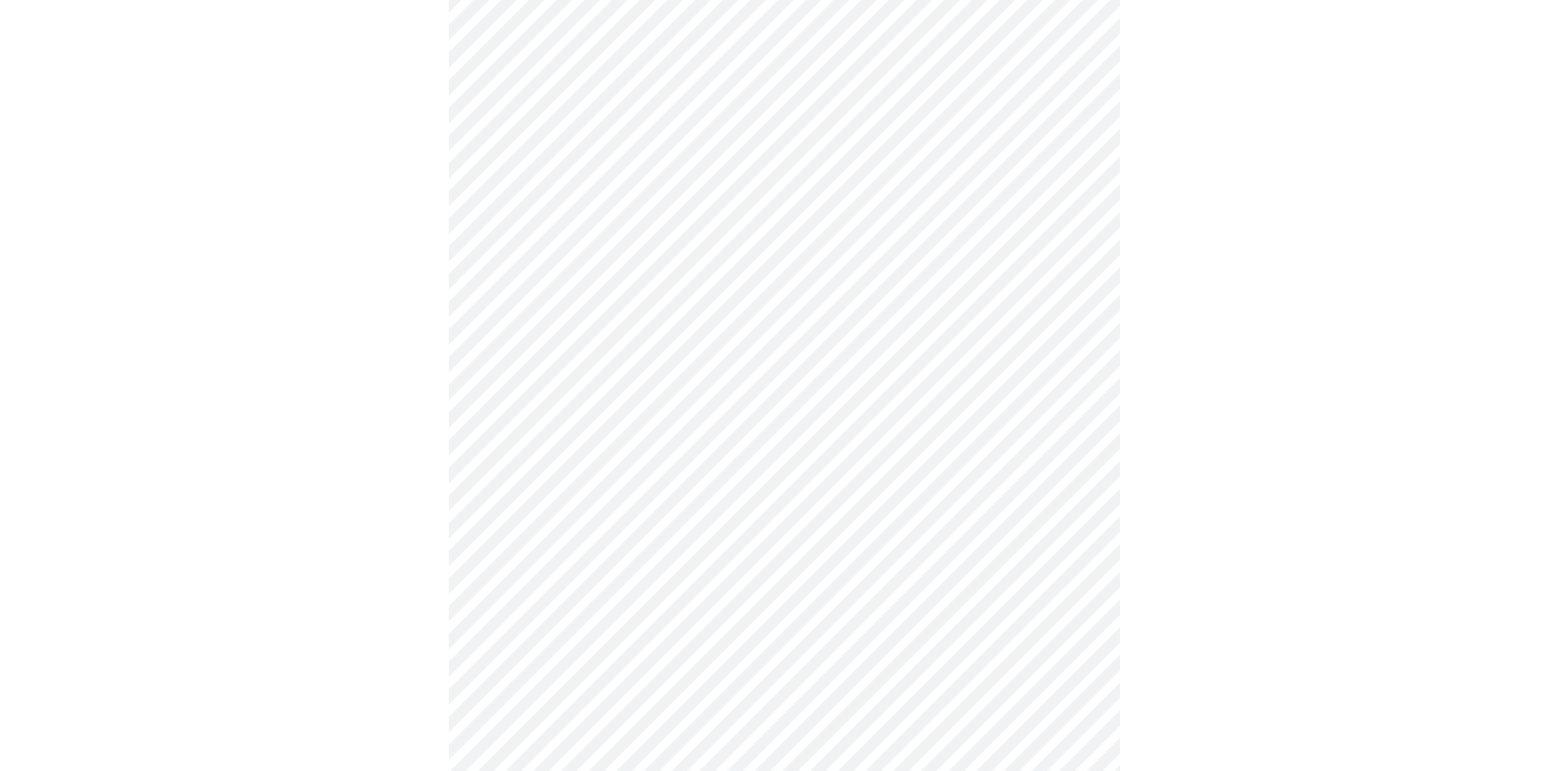
scroll to position [770, 0]
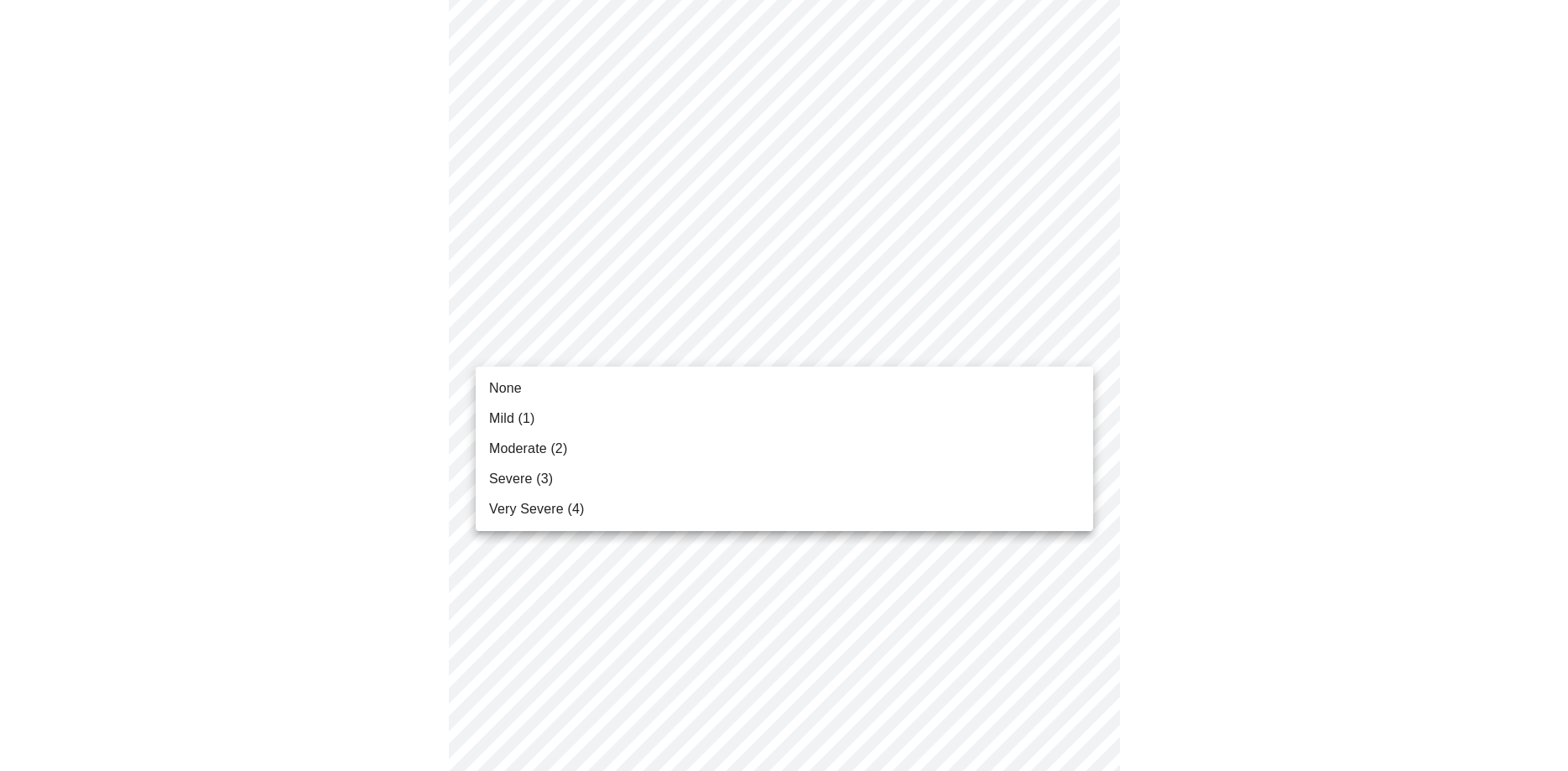
click at [611, 347] on body "MyMenopauseRx Appointments Messaging Labs Uploads Medications Community Refer a…" at bounding box center [784, 282] width 1554 height 2091
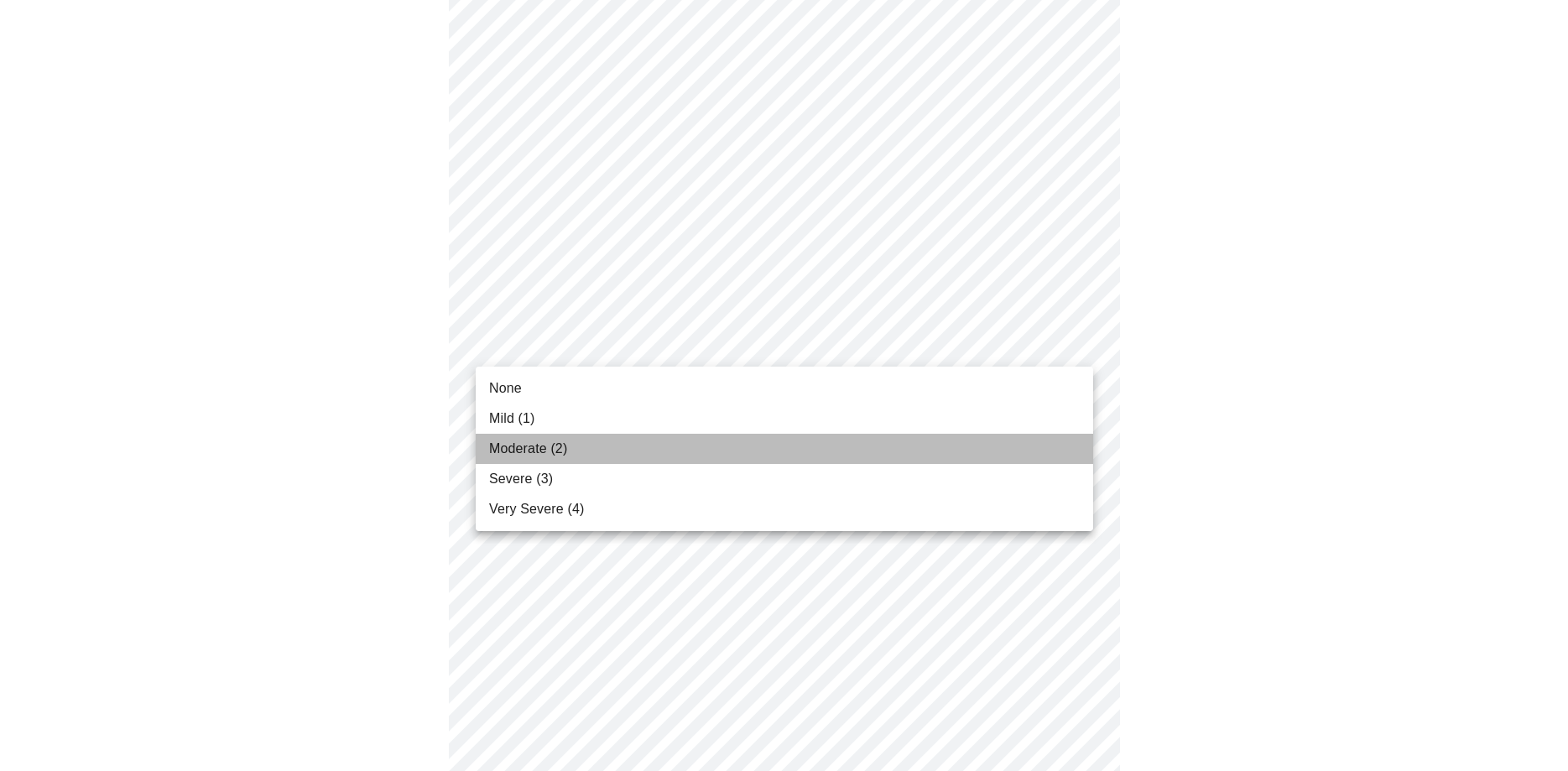
click at [556, 447] on span "Moderate (2)" at bounding box center [528, 449] width 78 height 20
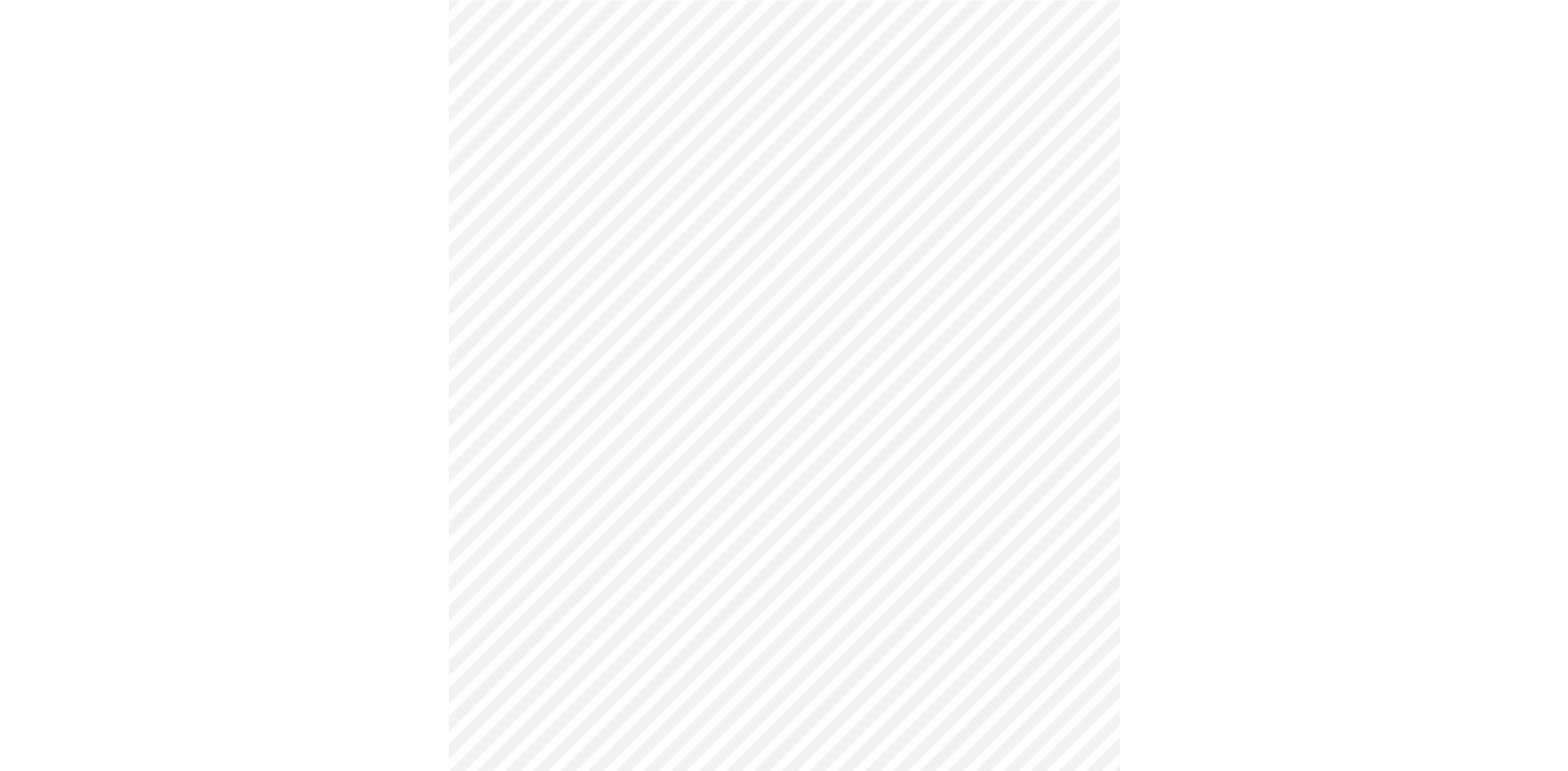
scroll to position [855, 0]
click at [567, 394] on body "MyMenopauseRx Appointments Messaging Labs Uploads Medications Community Refer a…" at bounding box center [784, 184] width 1554 height 2067
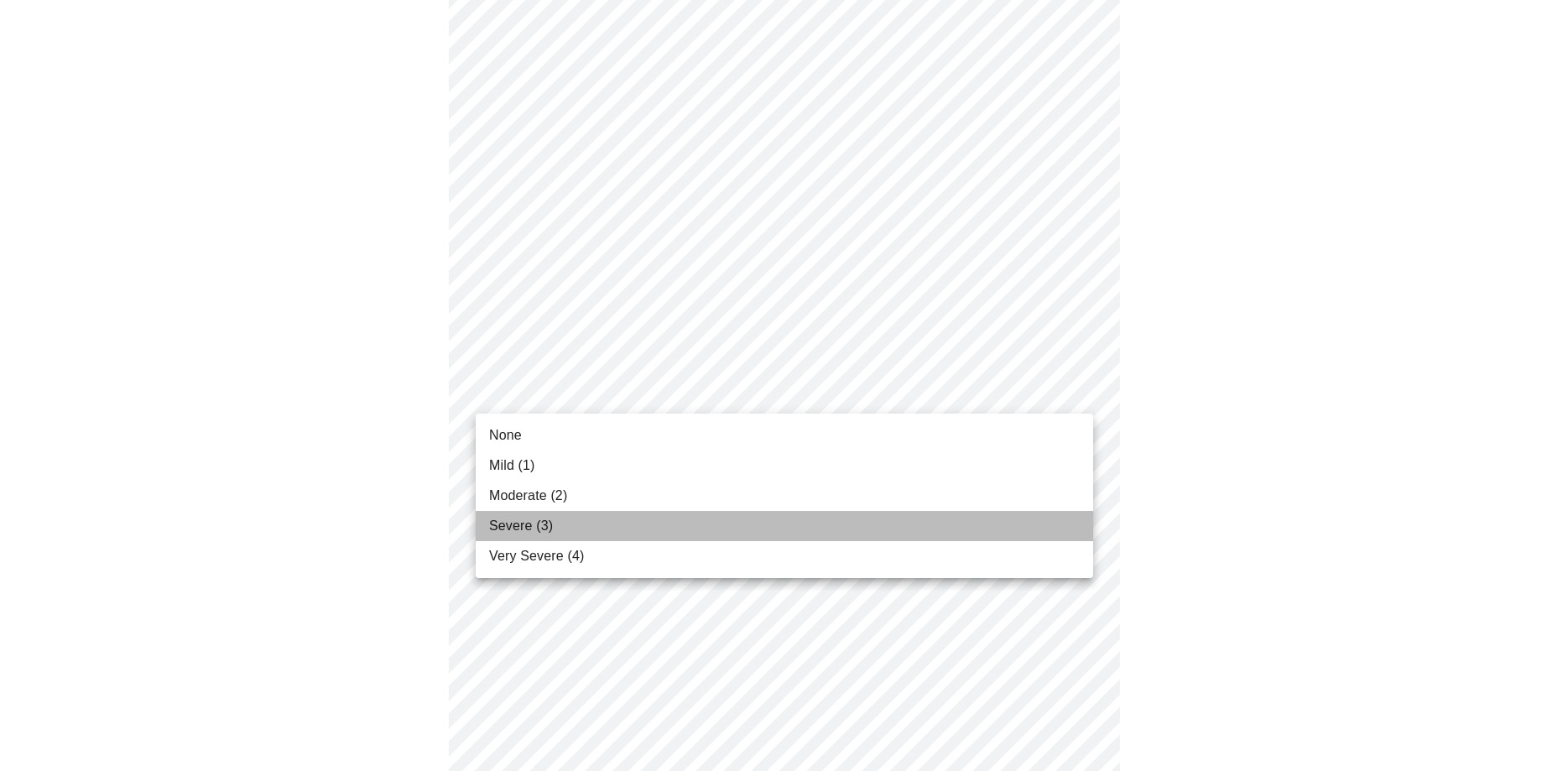
click at [534, 523] on span "Severe (3)" at bounding box center [521, 526] width 64 height 20
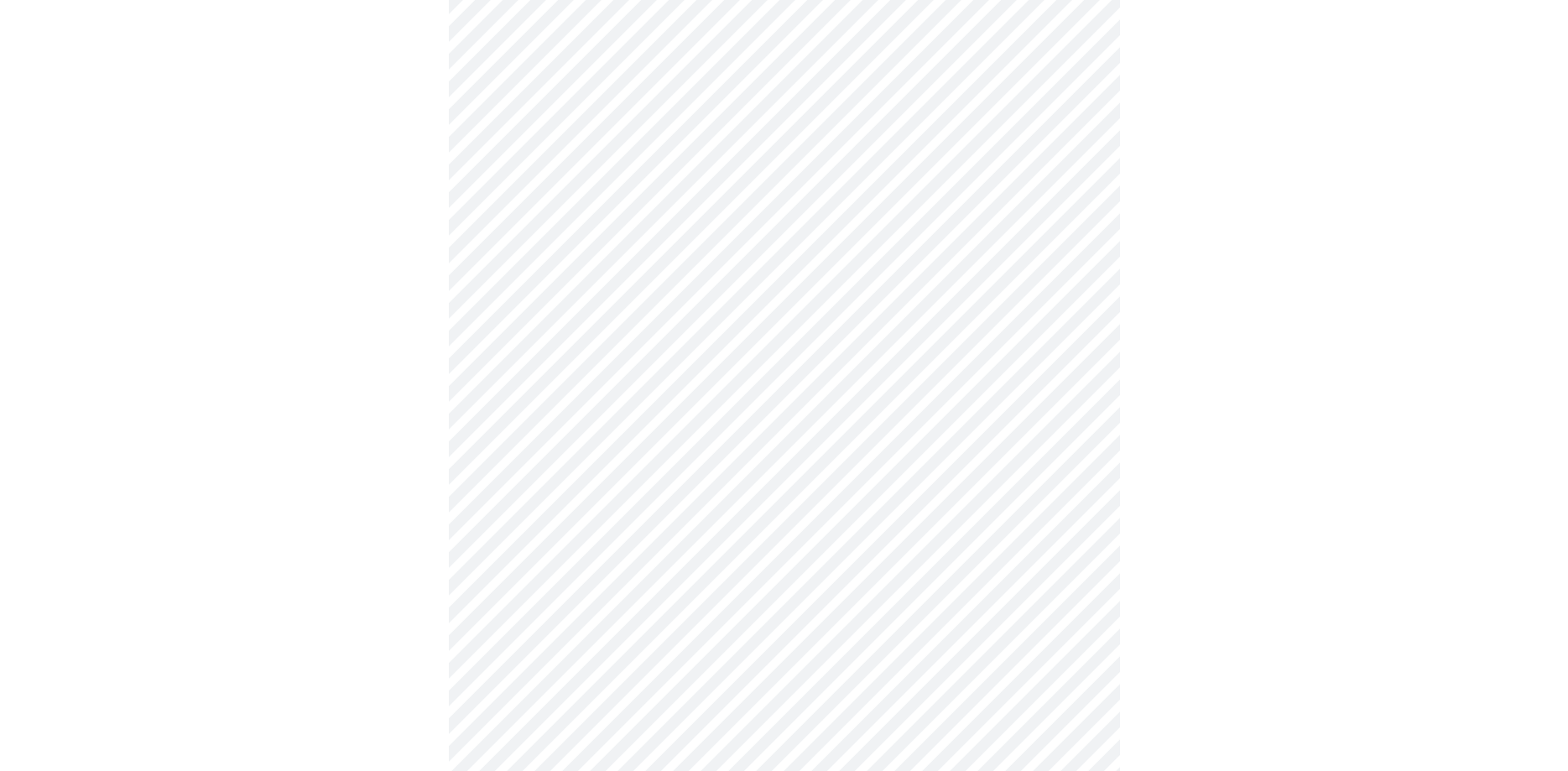
scroll to position [942, 0]
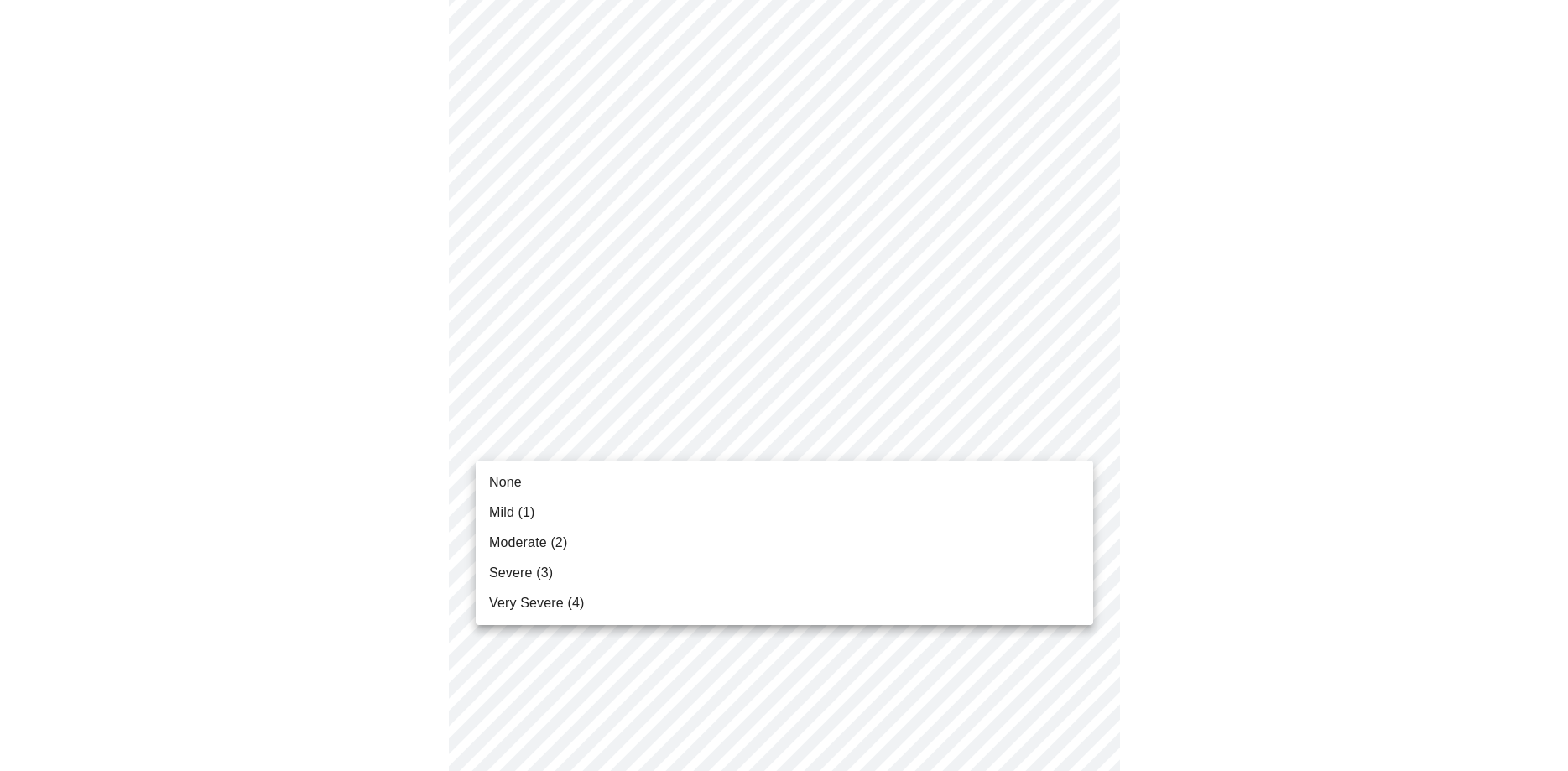
click at [605, 436] on body "MyMenopauseRx Appointments Messaging Labs Uploads Medications Community Refer a…" at bounding box center [784, 87] width 1554 height 2043
click at [544, 539] on span "Moderate (2)" at bounding box center [528, 543] width 78 height 20
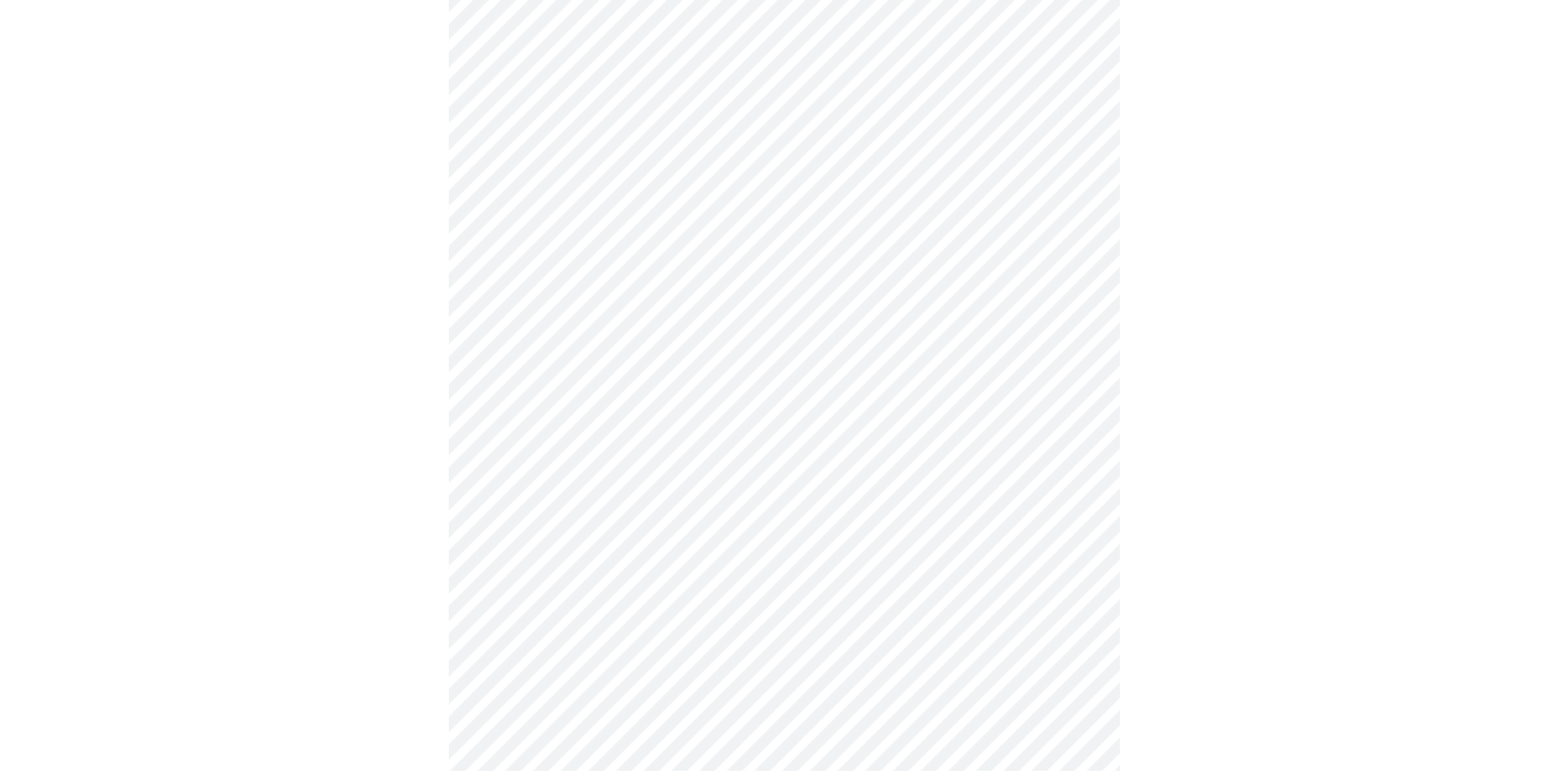
scroll to position [1112, 0]
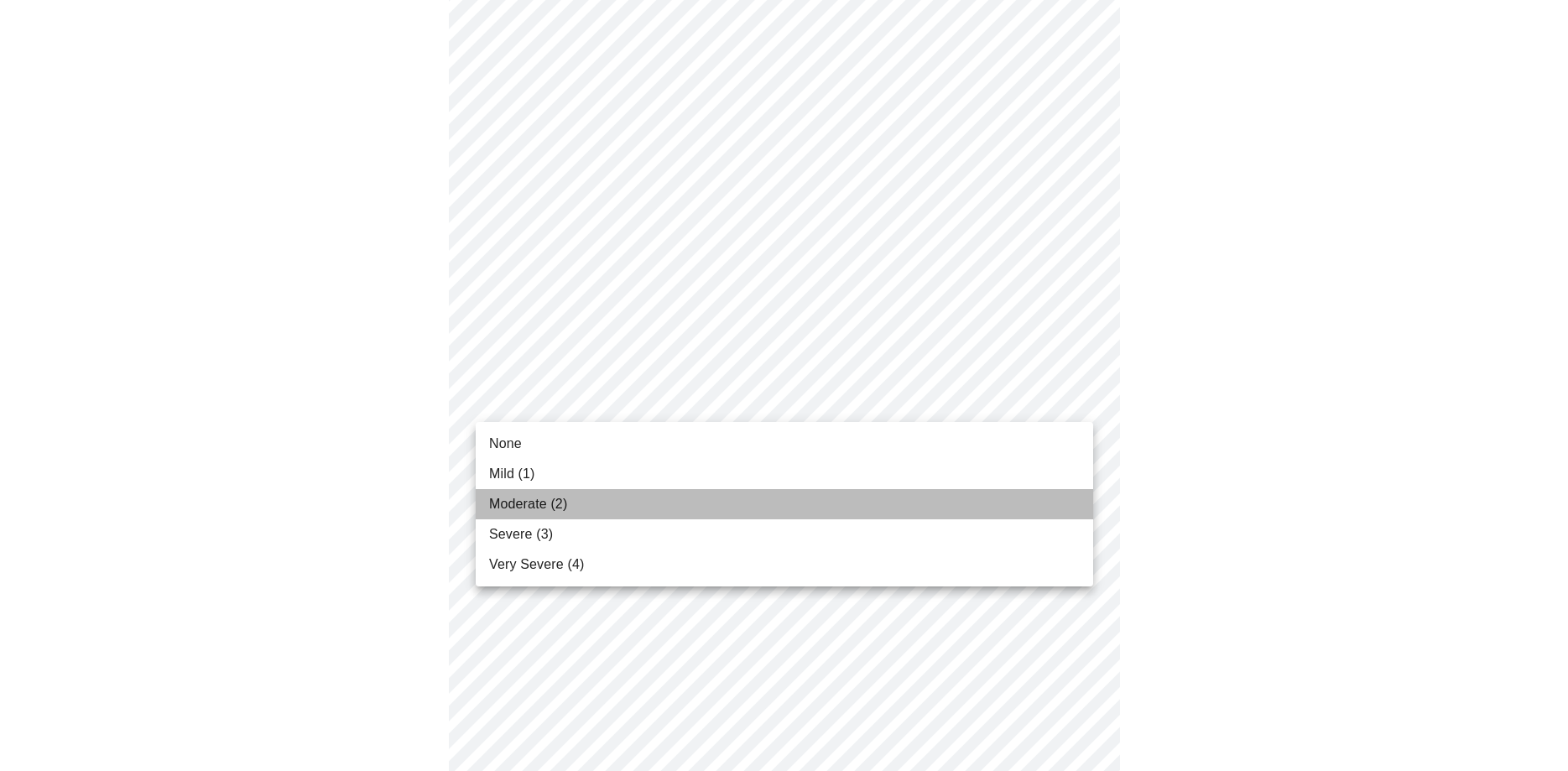
click at [555, 503] on span "Moderate (2)" at bounding box center [528, 504] width 78 height 20
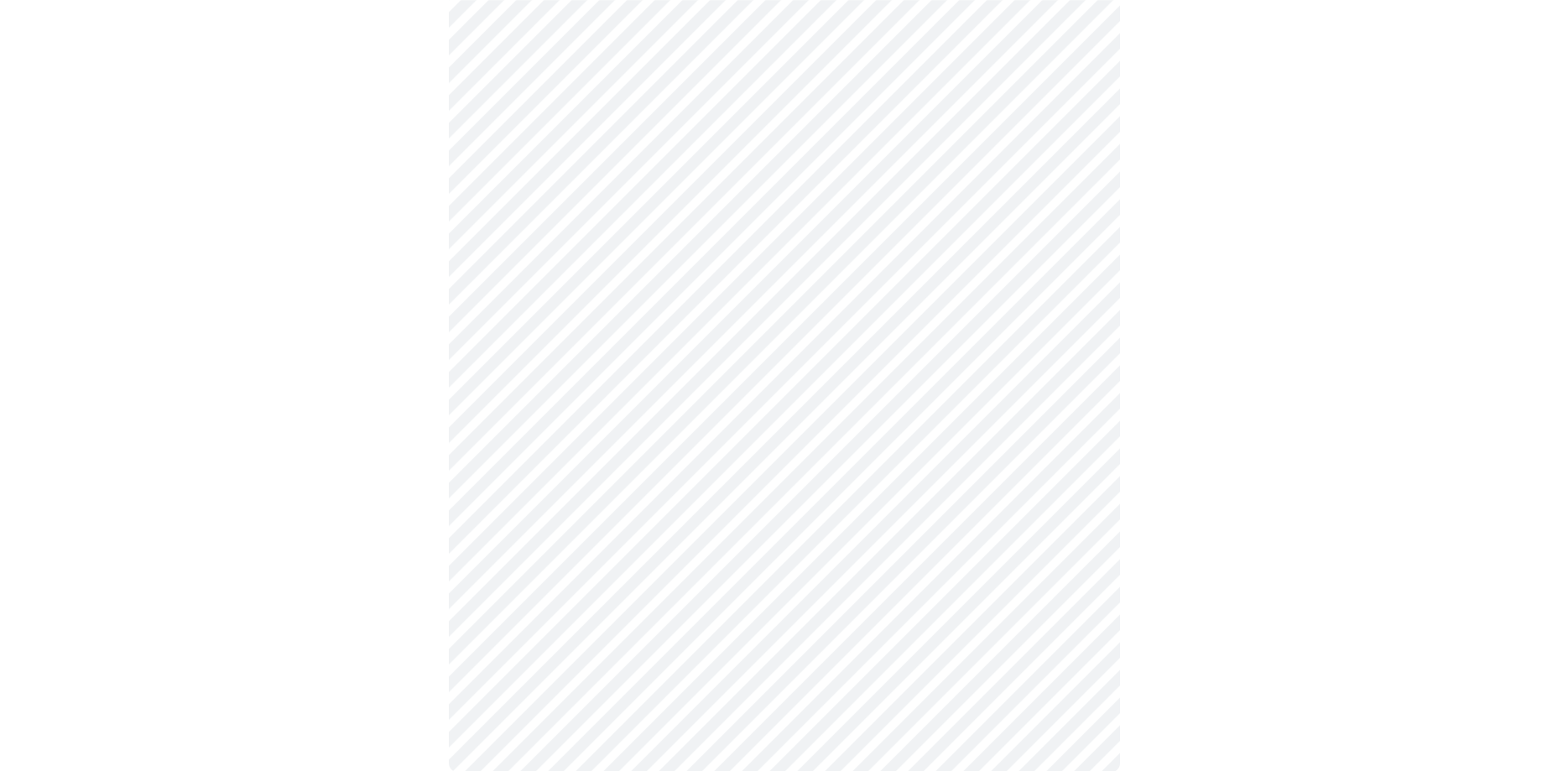
scroll to position [1198, 0]
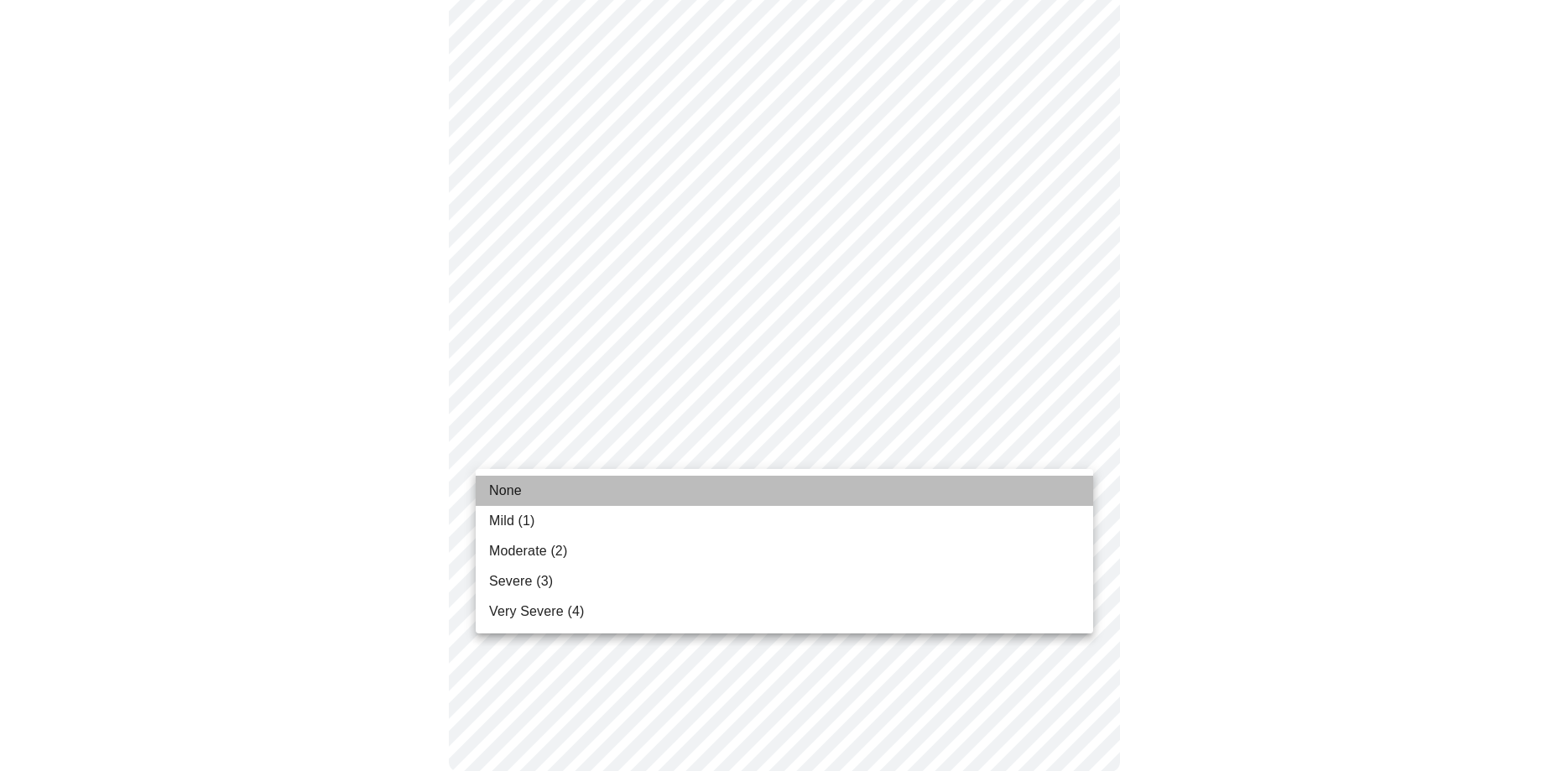
click at [526, 490] on li "None" at bounding box center [784, 490] width 617 height 30
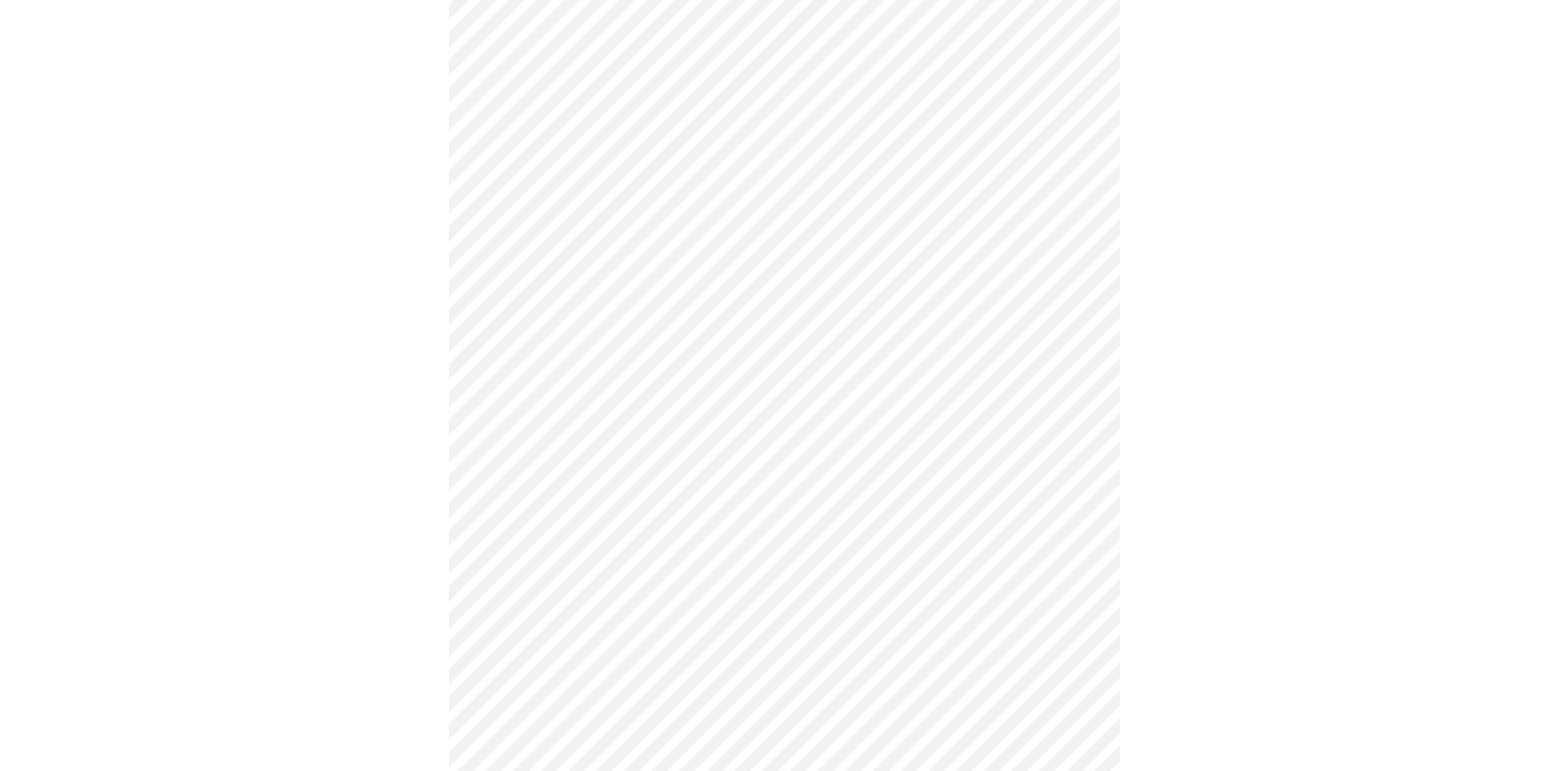
scroll to position [599, 0]
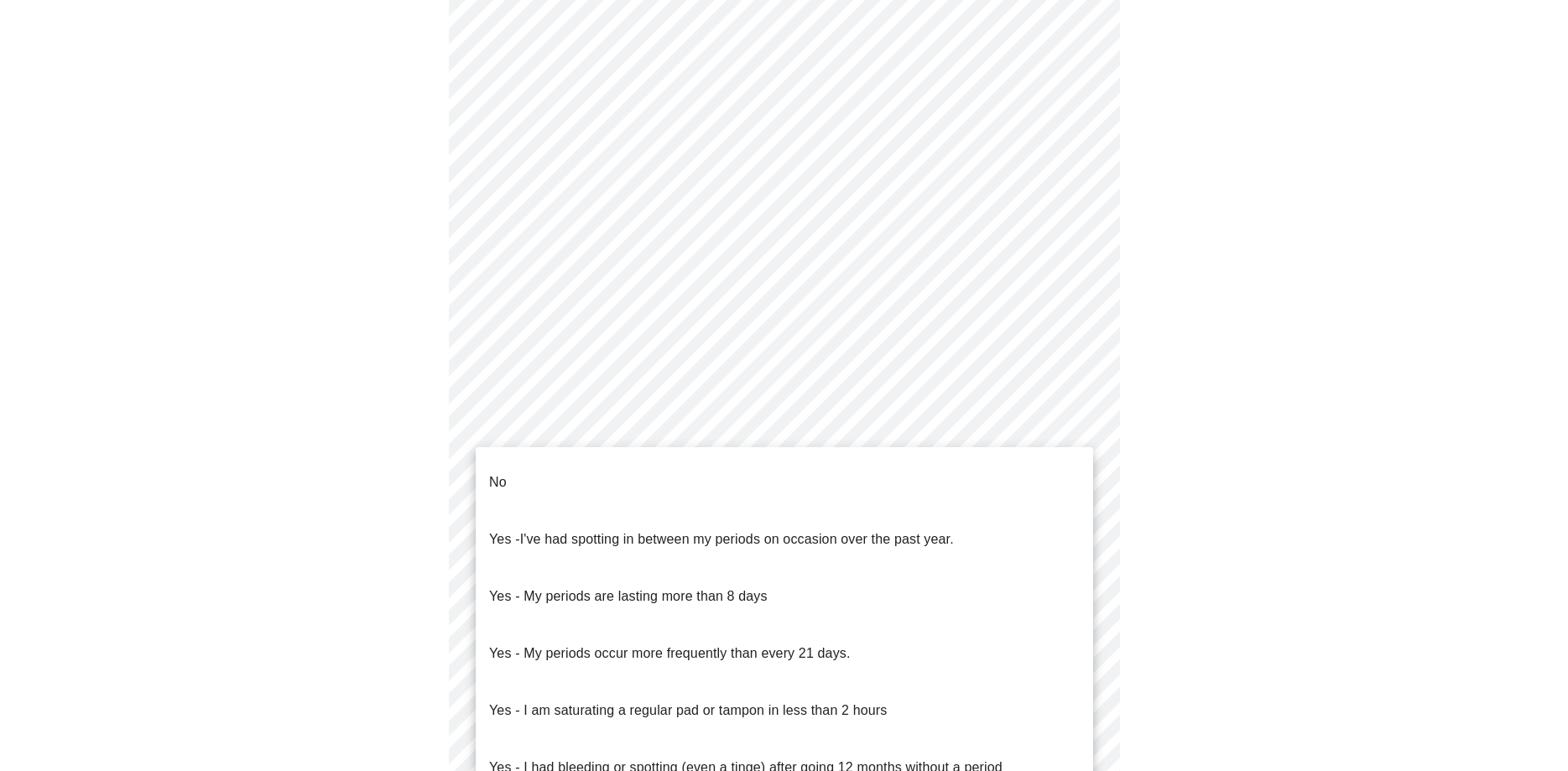
click at [626, 418] on body "MyMenopauseRx Appointments Messaging Labs Uploads Medications Community Refer a…" at bounding box center [784, 236] width 1554 height 1656
click at [588, 471] on li "No" at bounding box center [784, 482] width 617 height 57
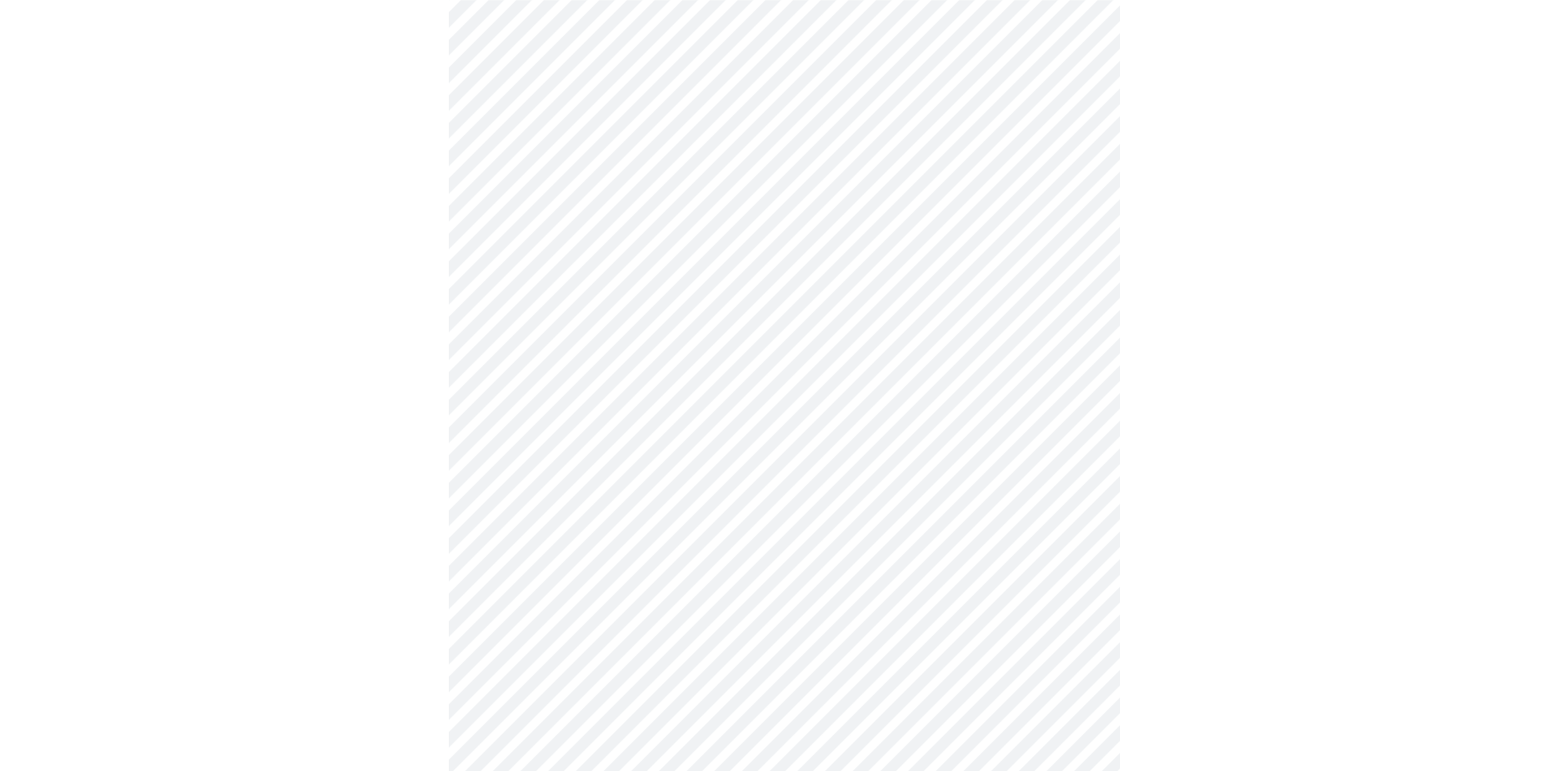
scroll to position [770, 0]
click at [575, 376] on body "MyMenopauseRx Appointments Messaging Labs Uploads Medications Community Refer a…" at bounding box center [784, 59] width 1554 height 1646
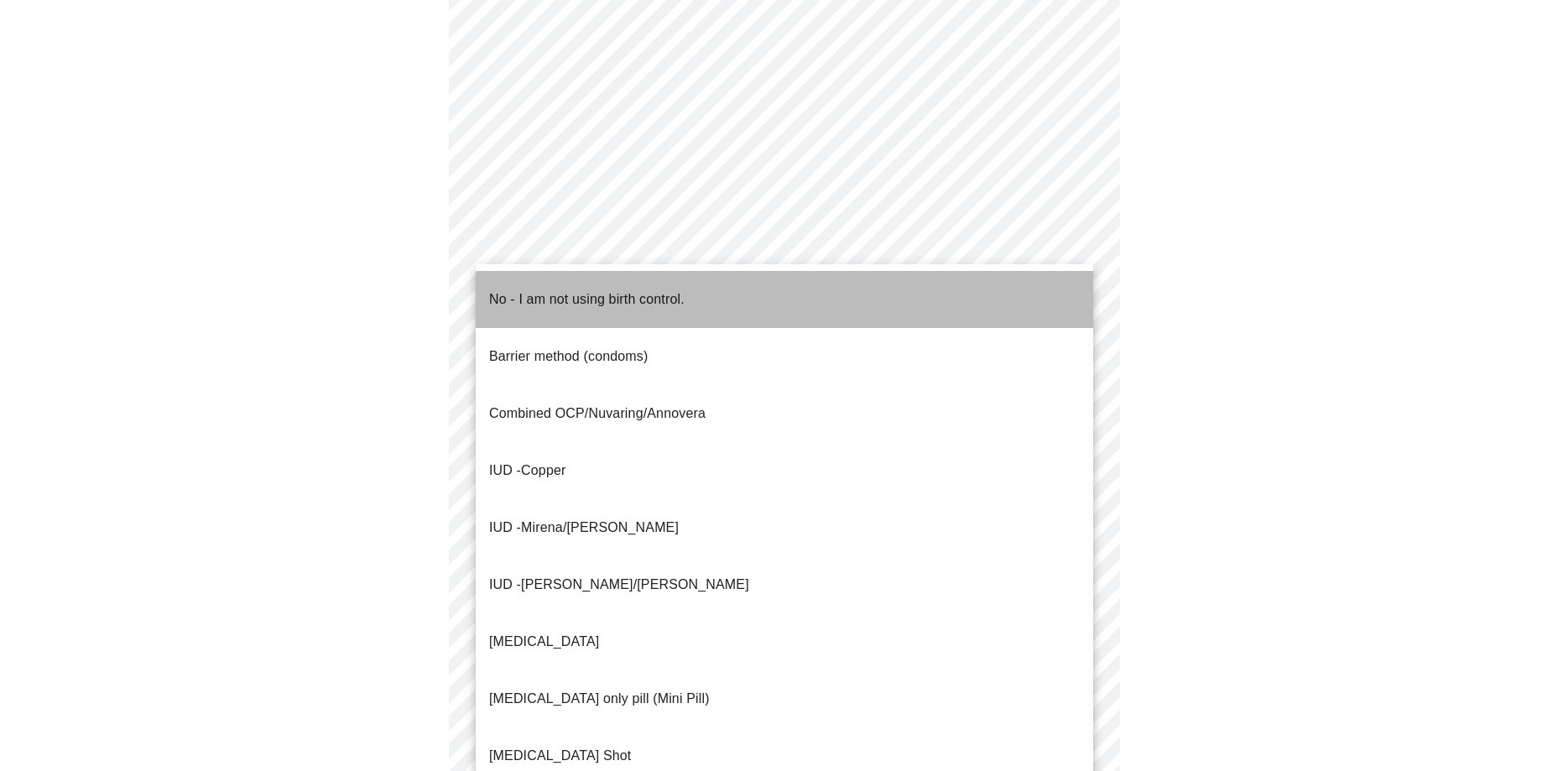
click at [552, 290] on p "No - I am not using birth control." at bounding box center [587, 300] width 195 height 20
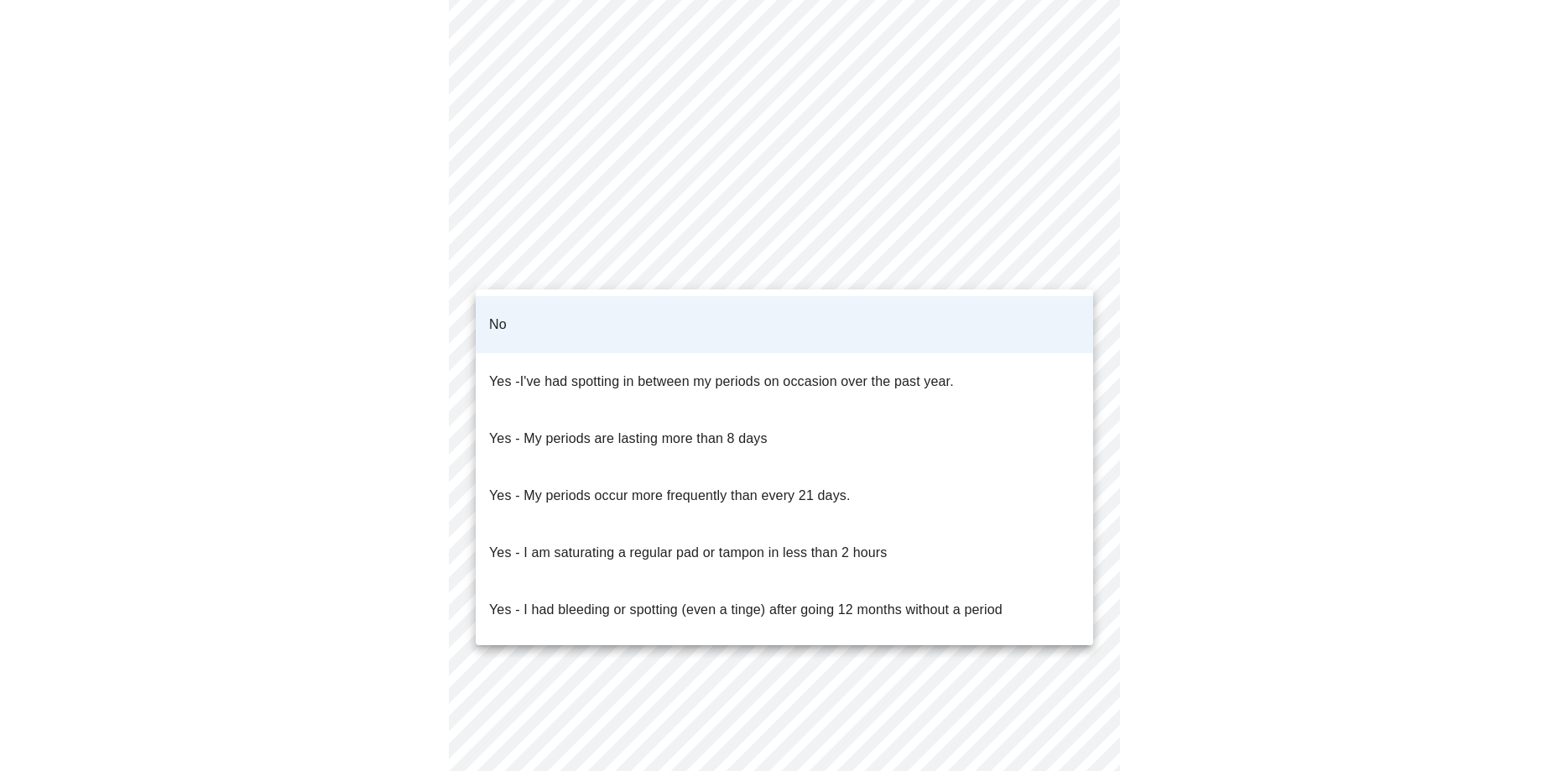
click at [552, 289] on body "MyMenopauseRx Appointments Messaging Labs Uploads Medications Community Refer a…" at bounding box center [784, 54] width 1554 height 1636
drag, startPoint x: 1367, startPoint y: 226, endPoint x: 1287, endPoint y: 268, distance: 90.4
click at [1367, 225] on div at bounding box center [784, 385] width 1568 height 771
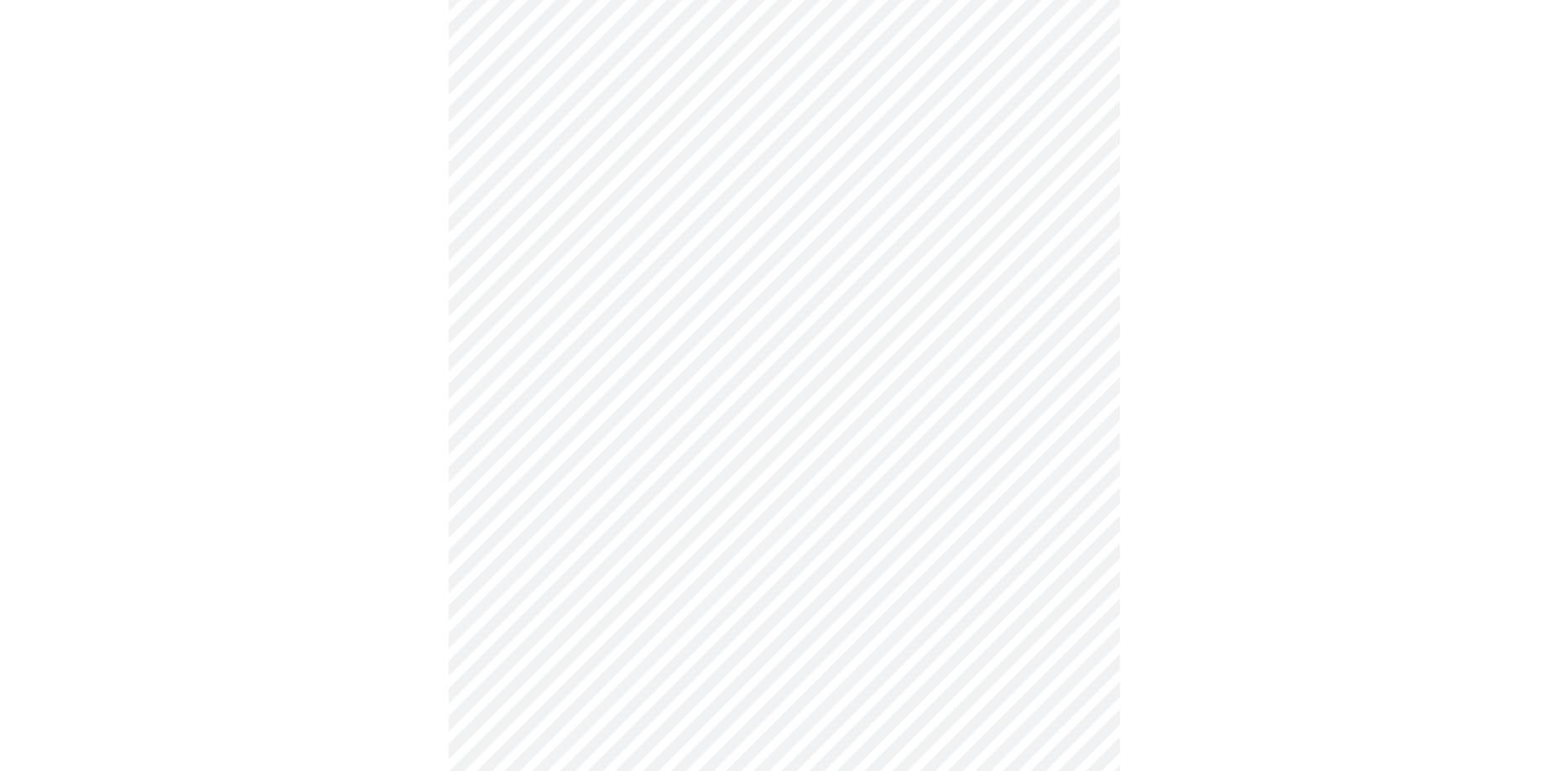
click at [742, 379] on body "MyMenopauseRx Appointments Messaging Labs Uploads Medications Community Refer a…" at bounding box center [784, 54] width 1554 height 1636
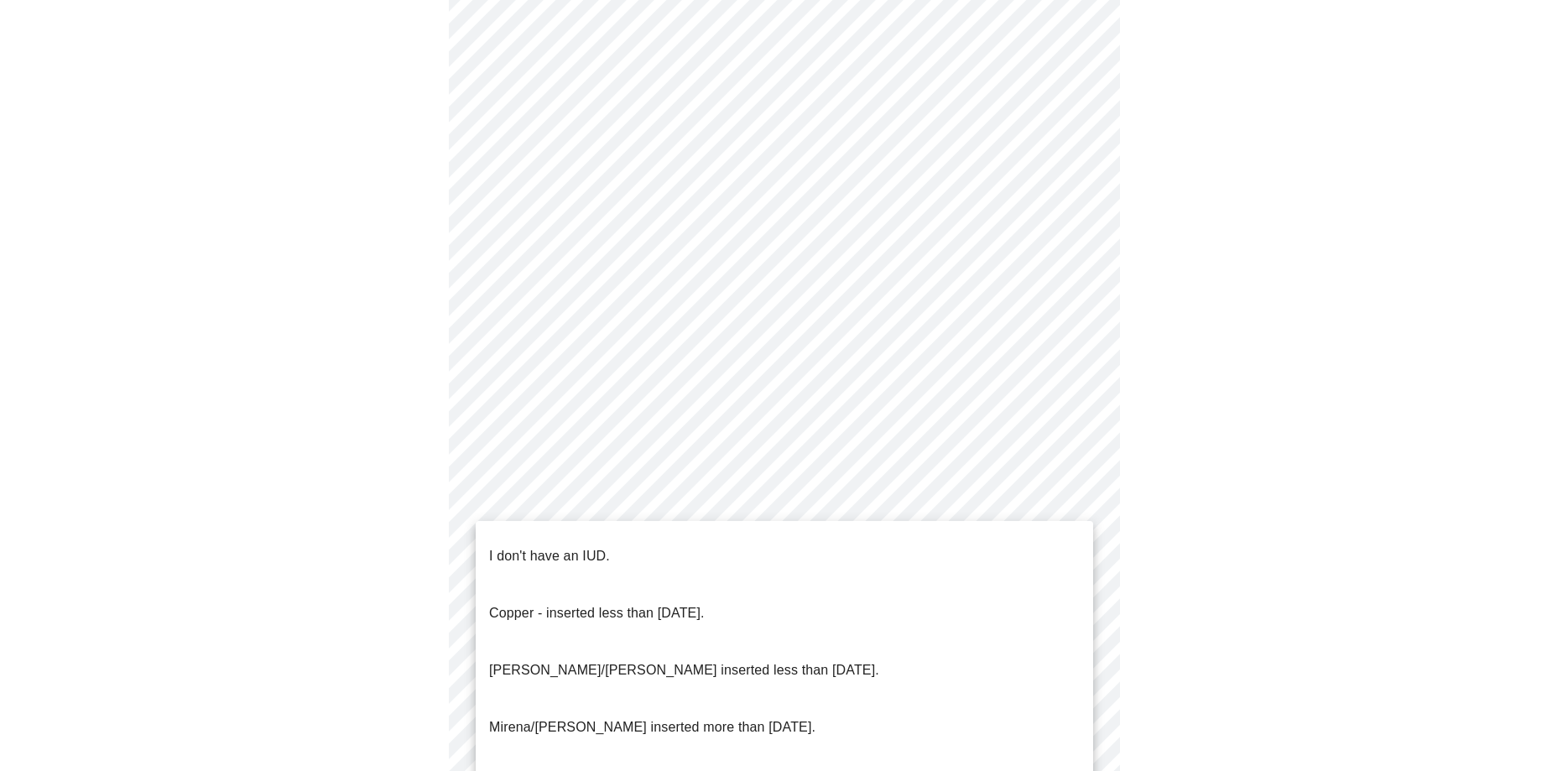
click at [544, 499] on body "MyMenopauseRx Appointments Messaging Labs Uploads Medications Community Refer a…" at bounding box center [784, 54] width 1554 height 1636
click at [525, 546] on p "I don't have an IUD." at bounding box center [549, 556] width 121 height 20
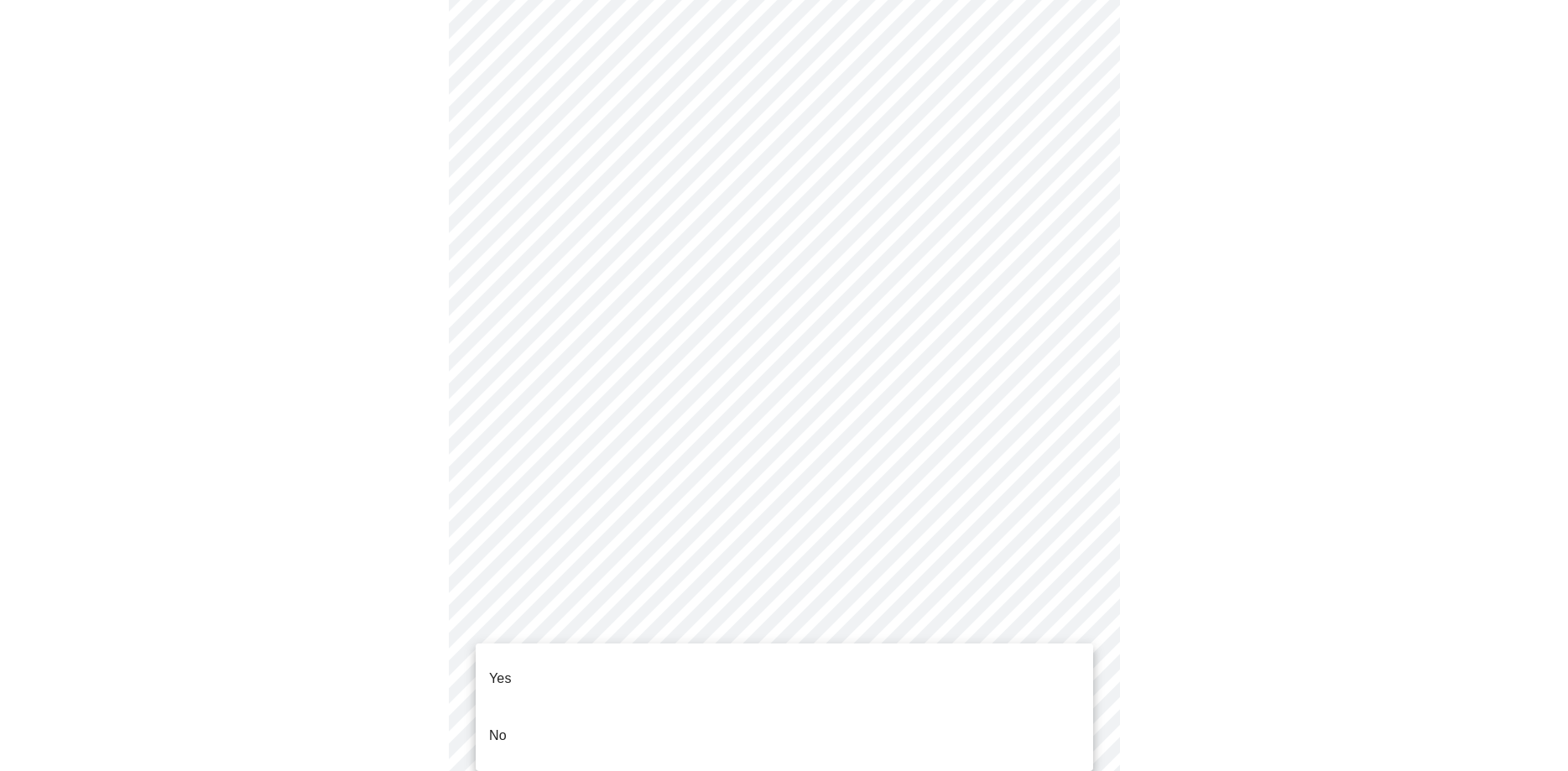
click at [547, 622] on body "MyMenopauseRx Appointments Messaging Labs Uploads Medications Community Refer a…" at bounding box center [784, 49] width 1554 height 1626
click at [532, 666] on li "Yes" at bounding box center [784, 678] width 617 height 57
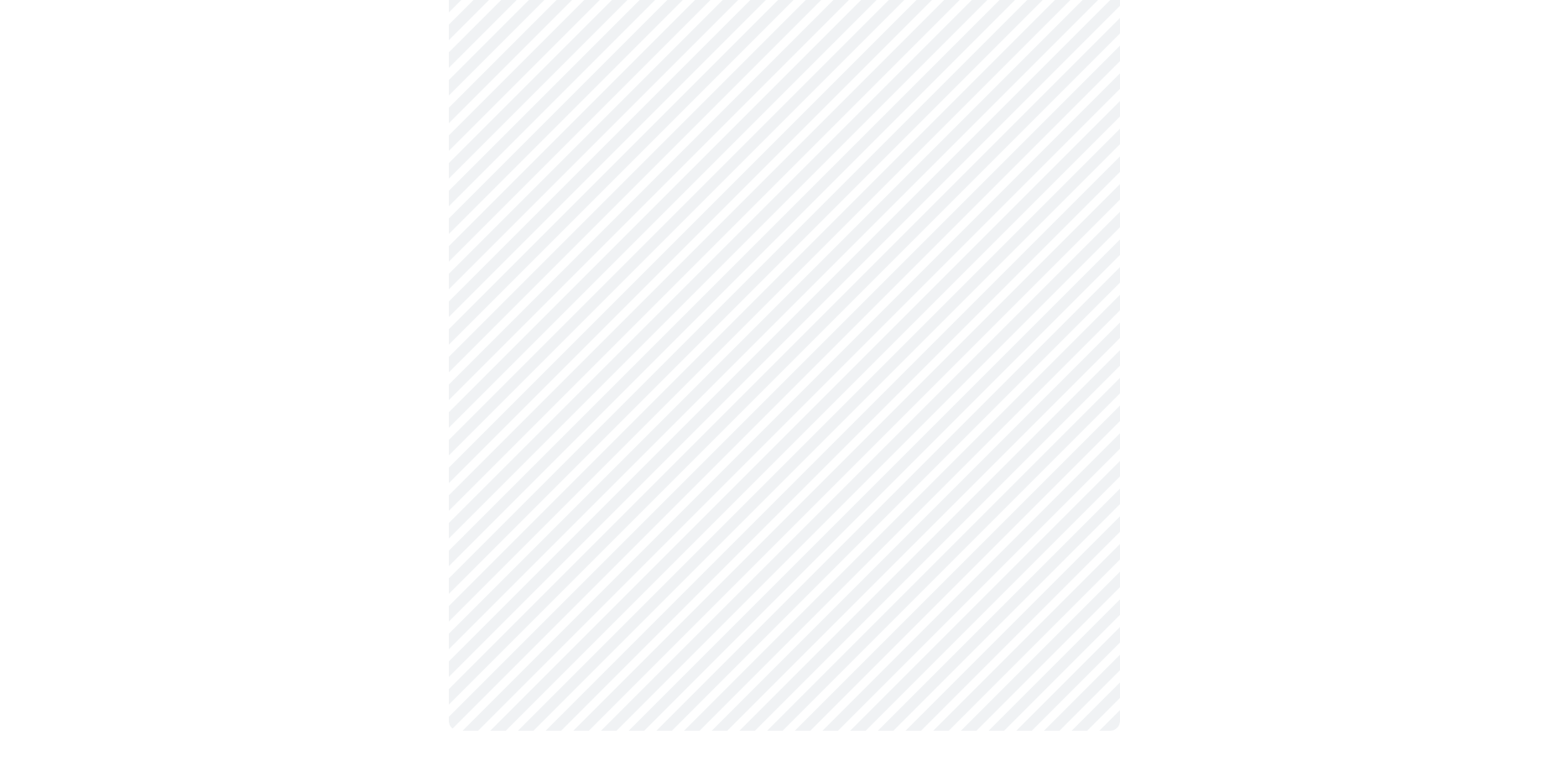
scroll to position [0, 0]
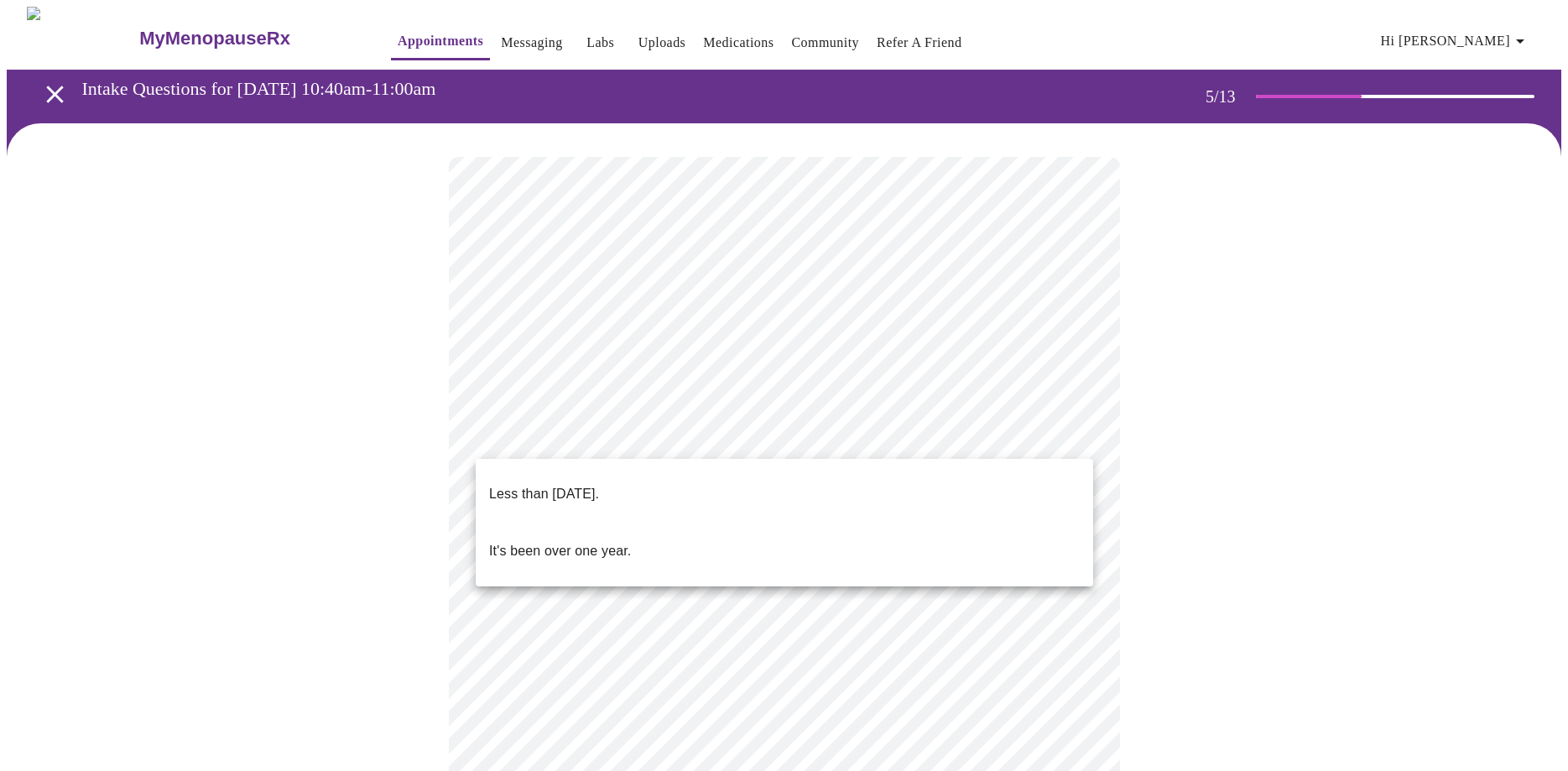
click at [574, 433] on body "MyMenopauseRx Appointments Messaging Labs Uploads Medications Community Refer a…" at bounding box center [784, 631] width 1554 height 1250
click at [561, 486] on p "Less than [DATE]." at bounding box center [544, 494] width 110 height 20
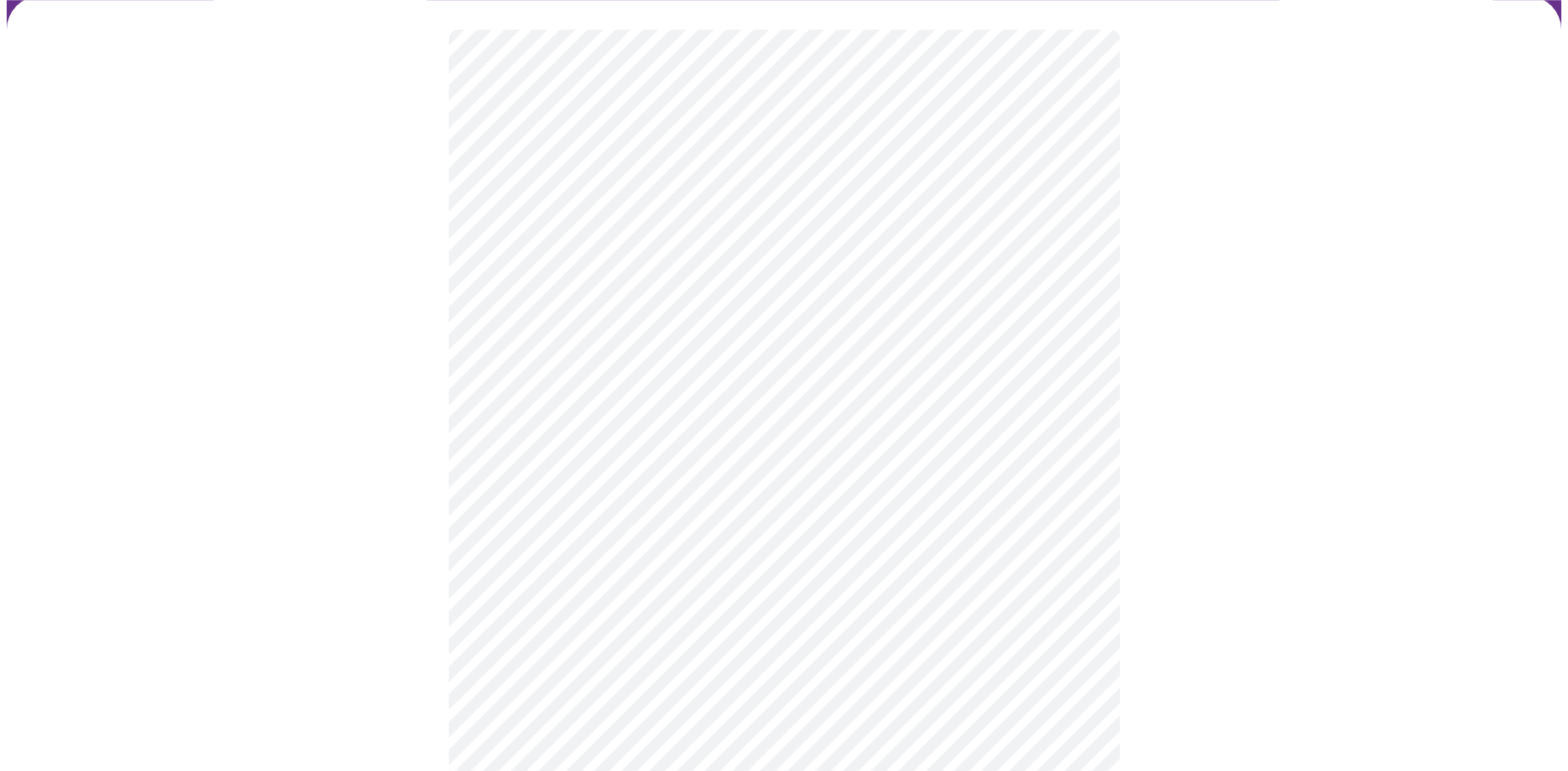
scroll to position [171, 0]
click at [595, 406] on body "MyMenopauseRx Appointments Messaging Labs Uploads Medications Community Refer a…" at bounding box center [784, 455] width 1554 height 1240
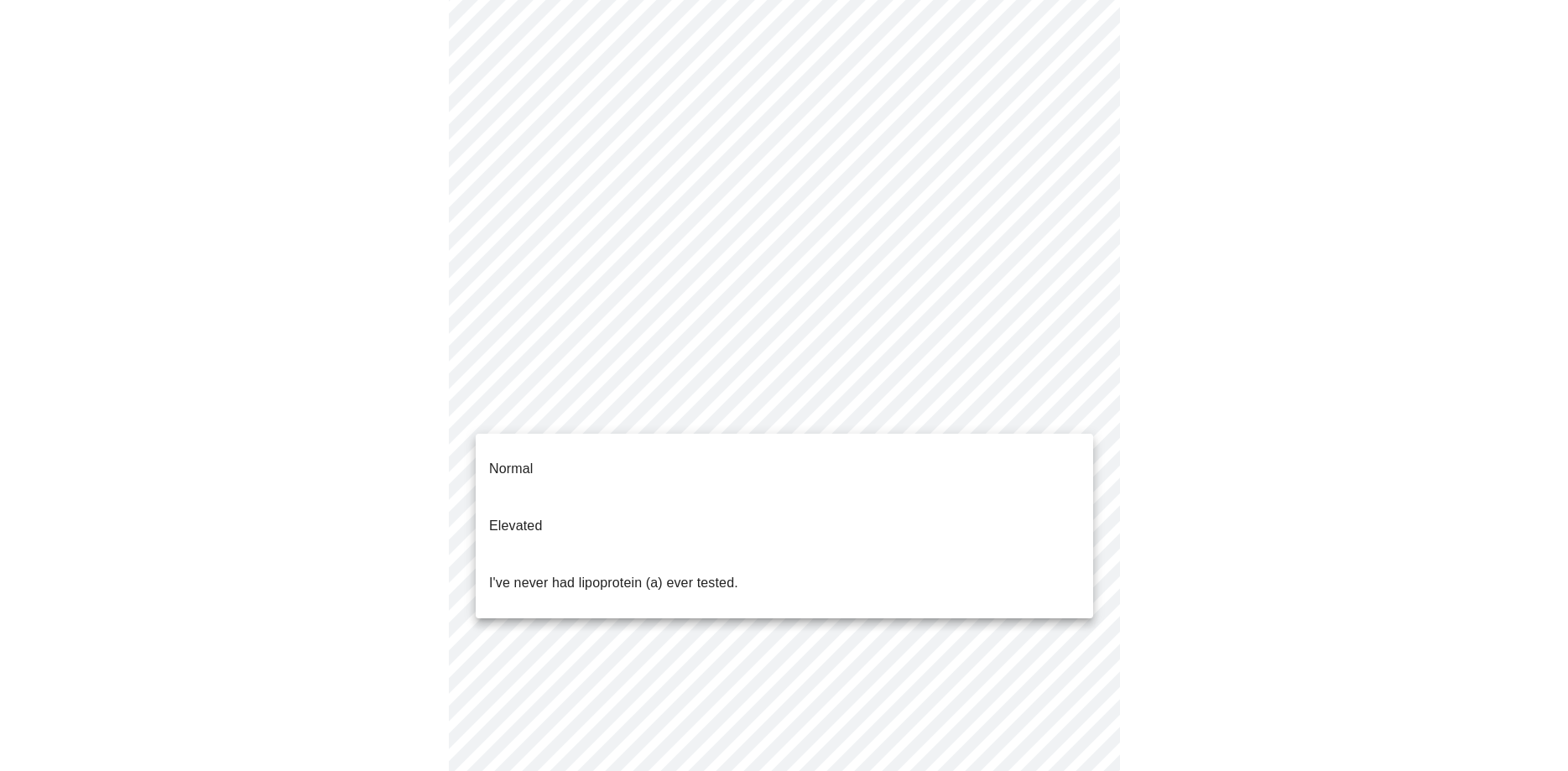
click at [544, 499] on li "Elevated" at bounding box center [784, 526] width 617 height 57
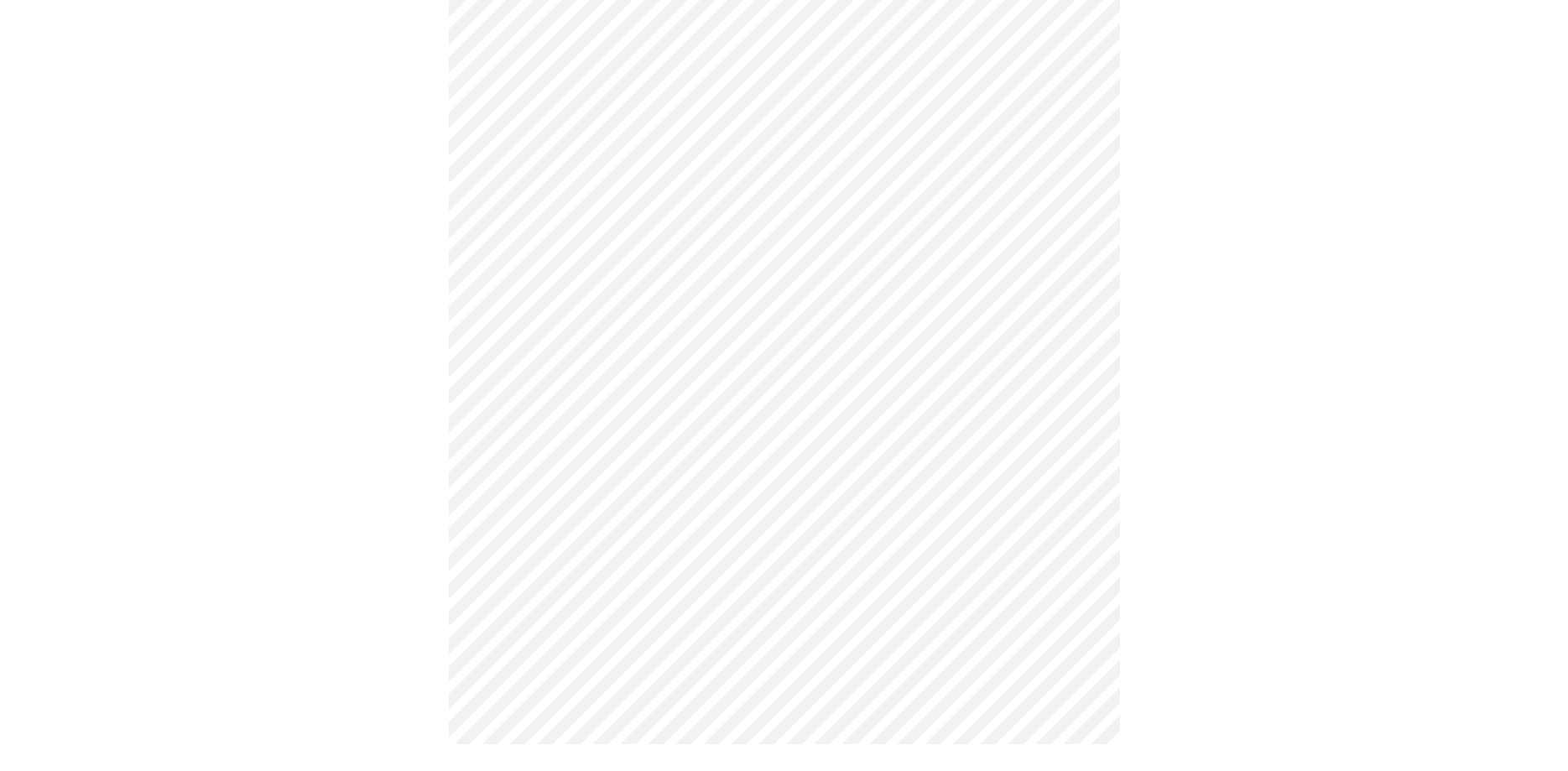
scroll to position [0, 0]
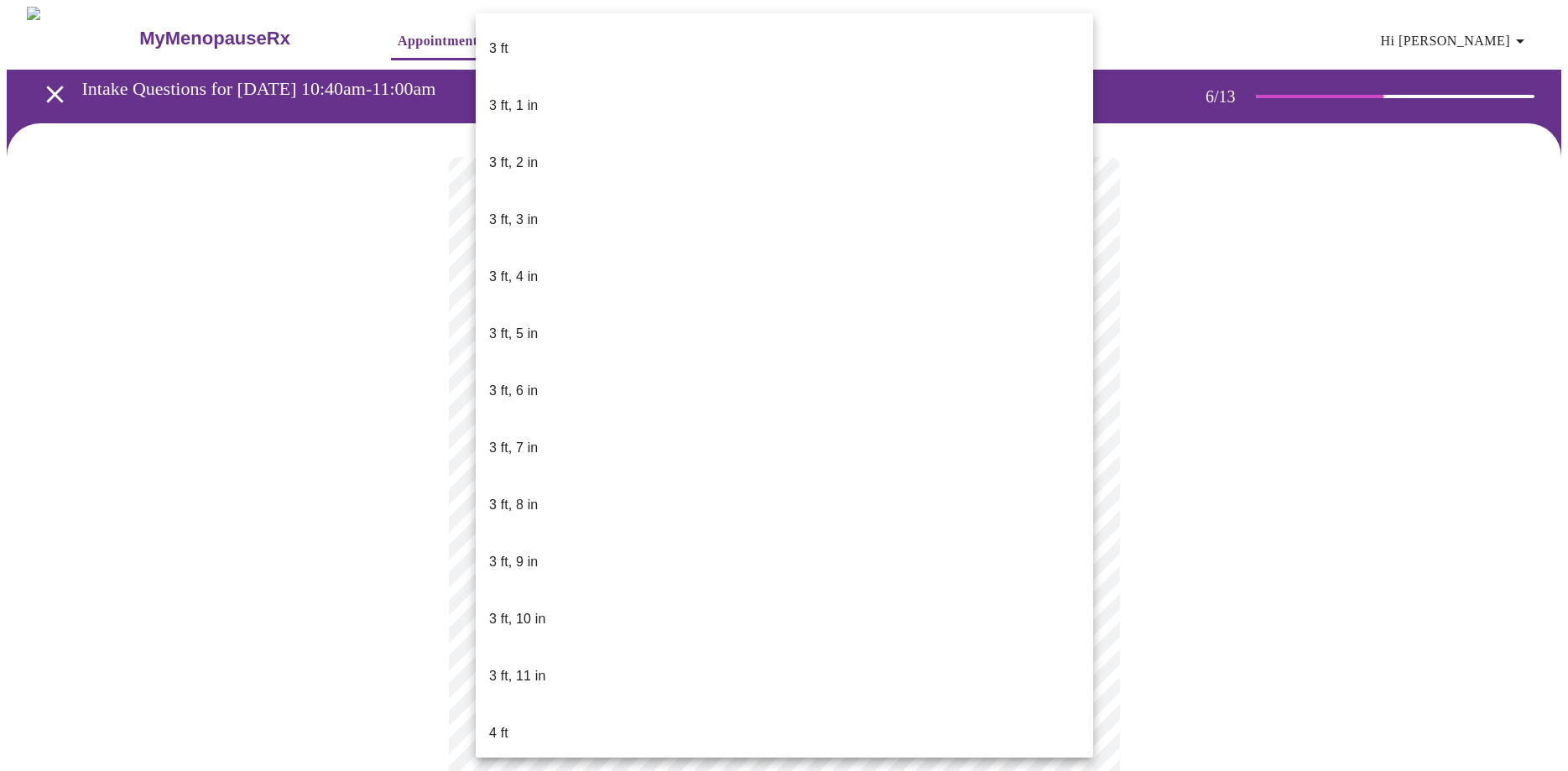
click at [555, 498] on body "MyMenopauseRx Appointments Messaging Labs Uploads Medications Community Refer a…" at bounding box center [784, 442] width 1554 height 873
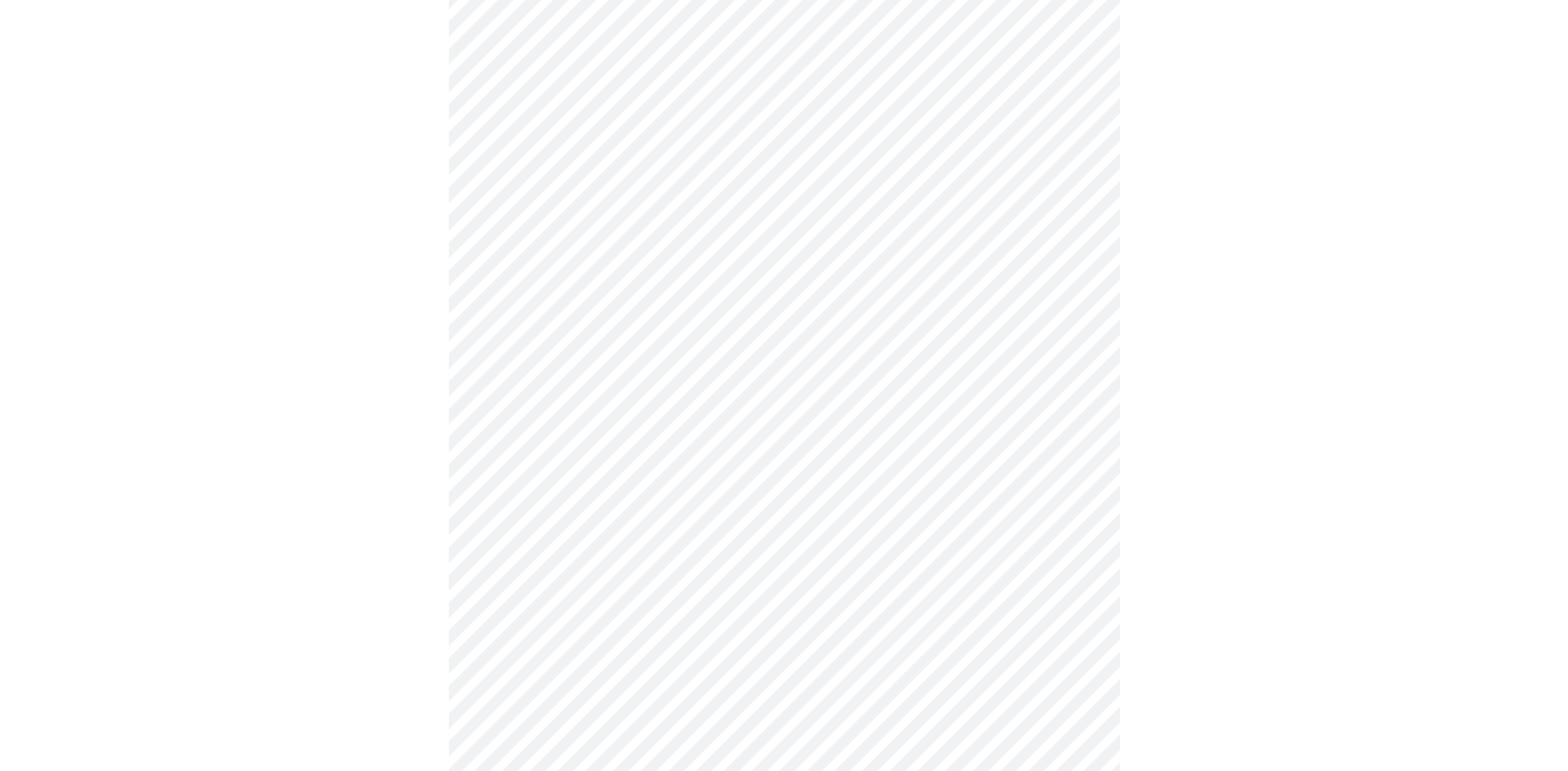
scroll to position [4278, 0]
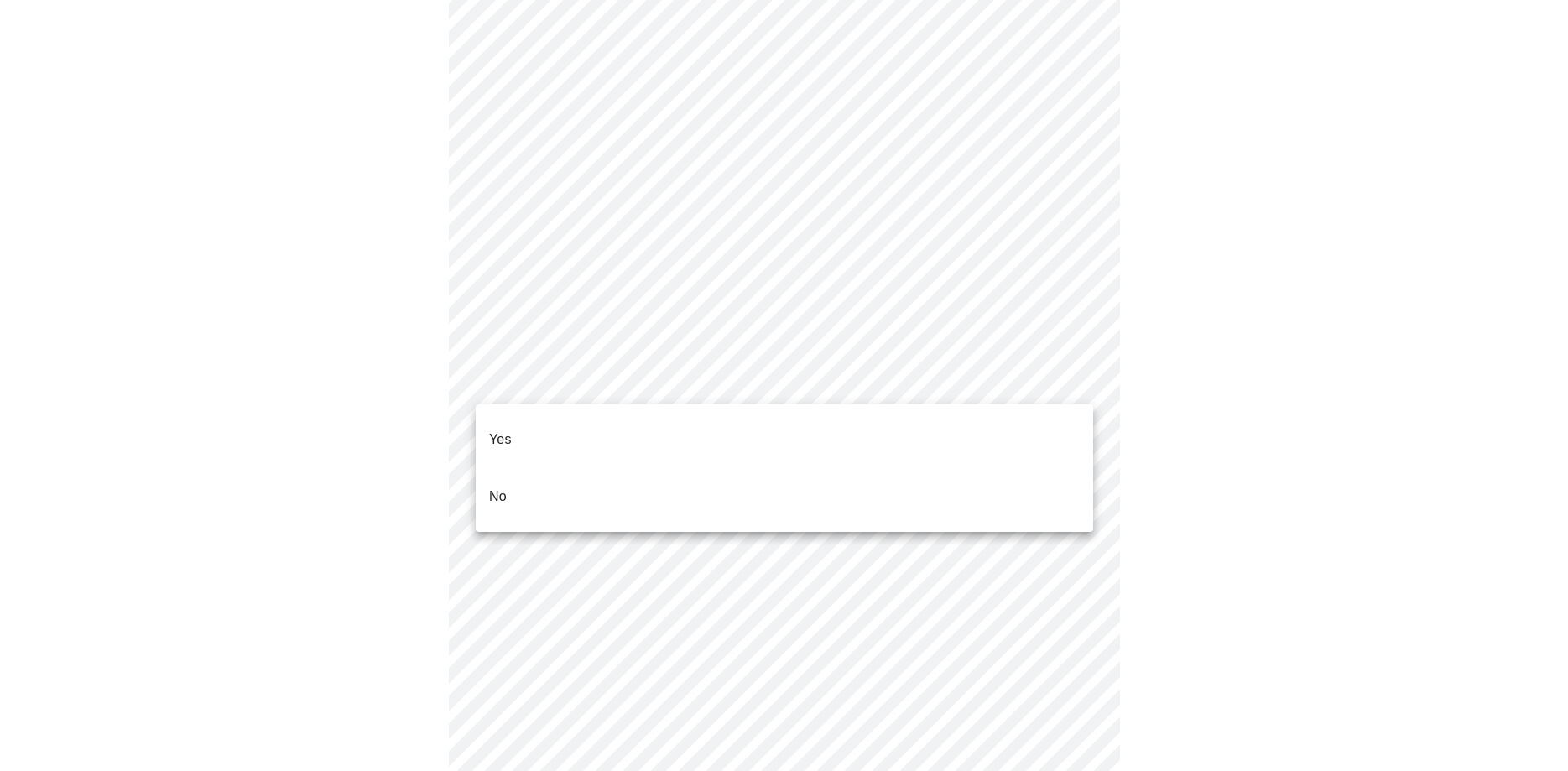
click at [665, 469] on li "No" at bounding box center [784, 496] width 617 height 57
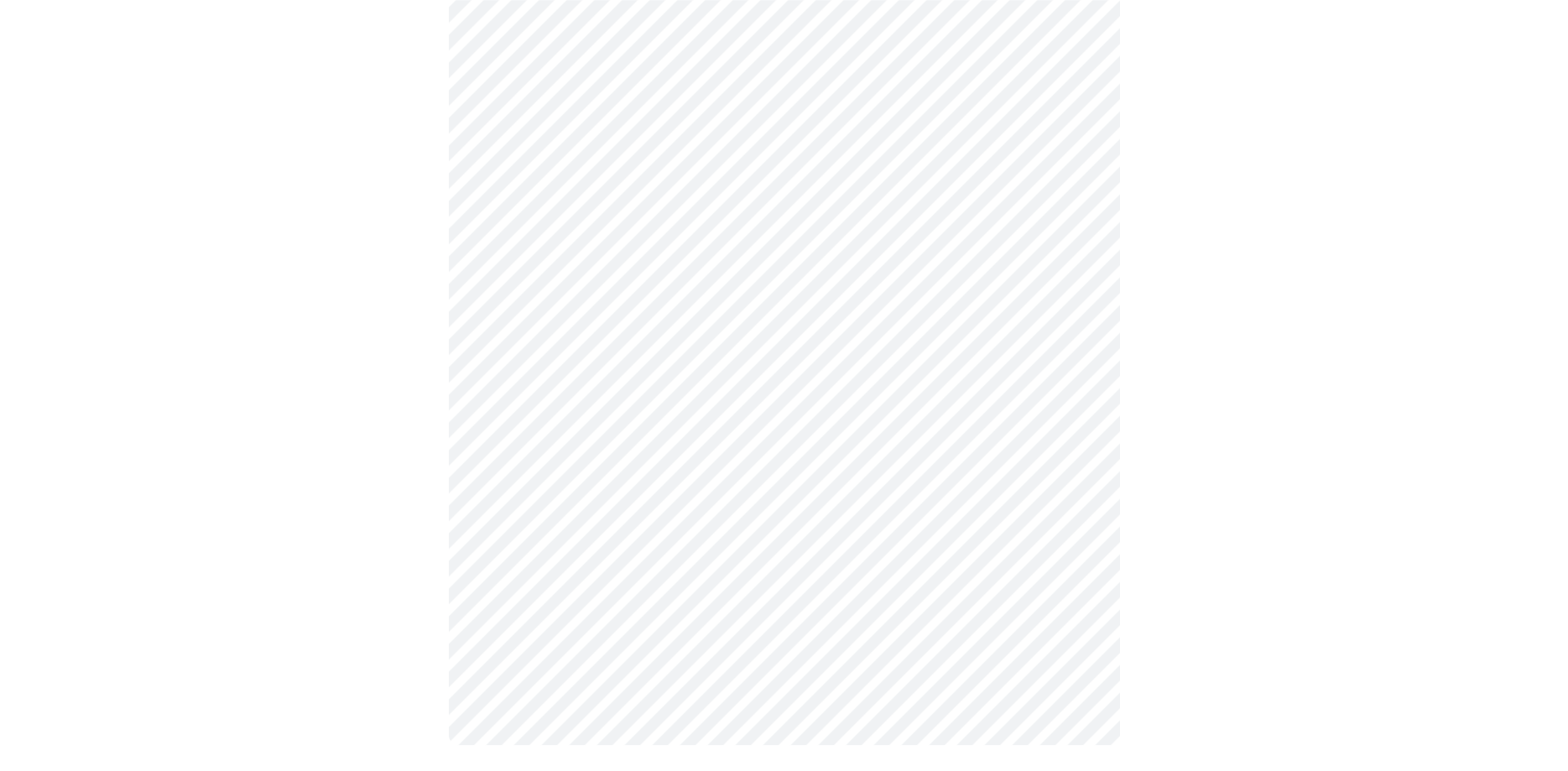
scroll to position [1397, 0]
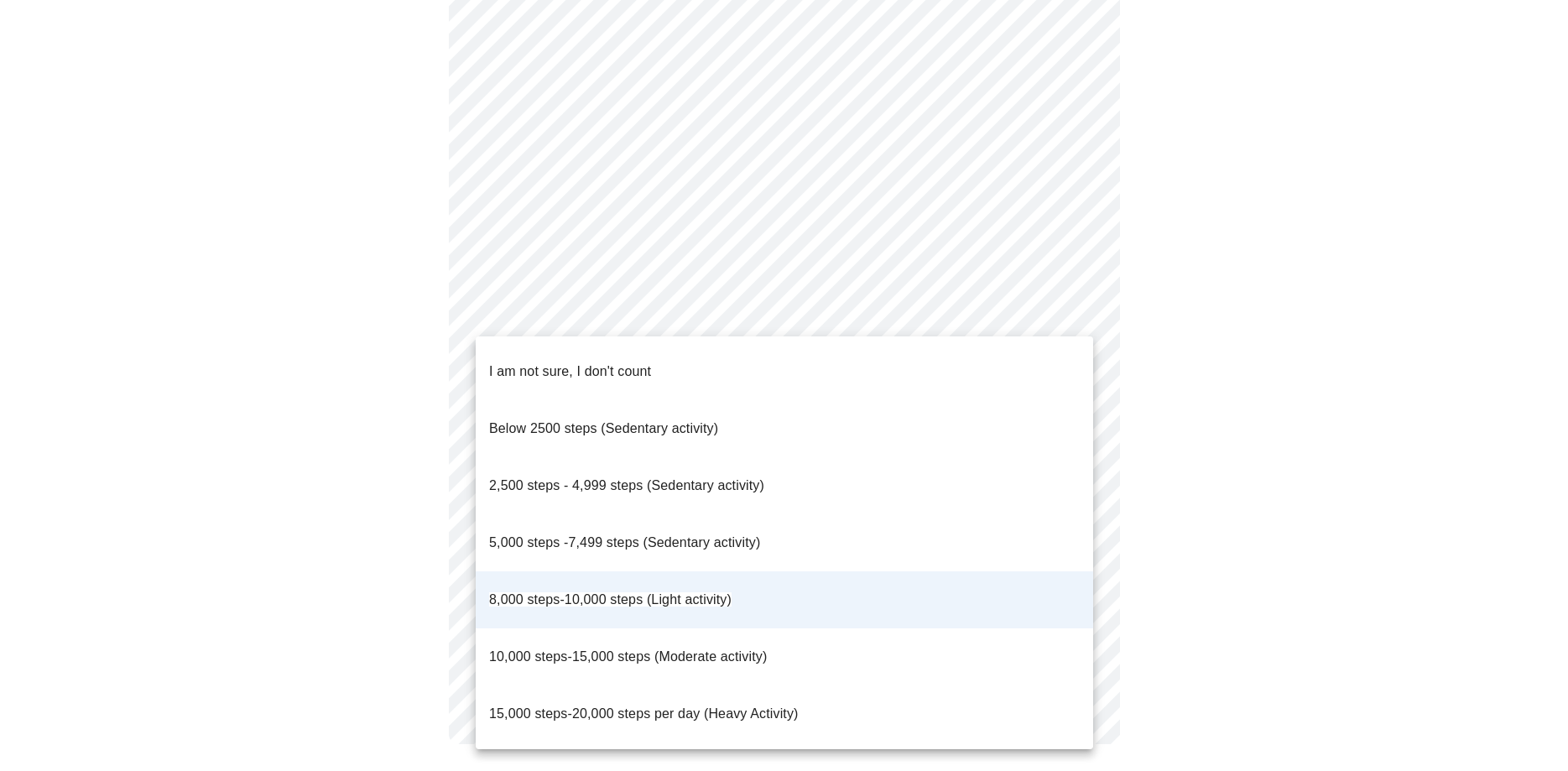
click at [1077, 307] on div at bounding box center [784, 385] width 1568 height 771
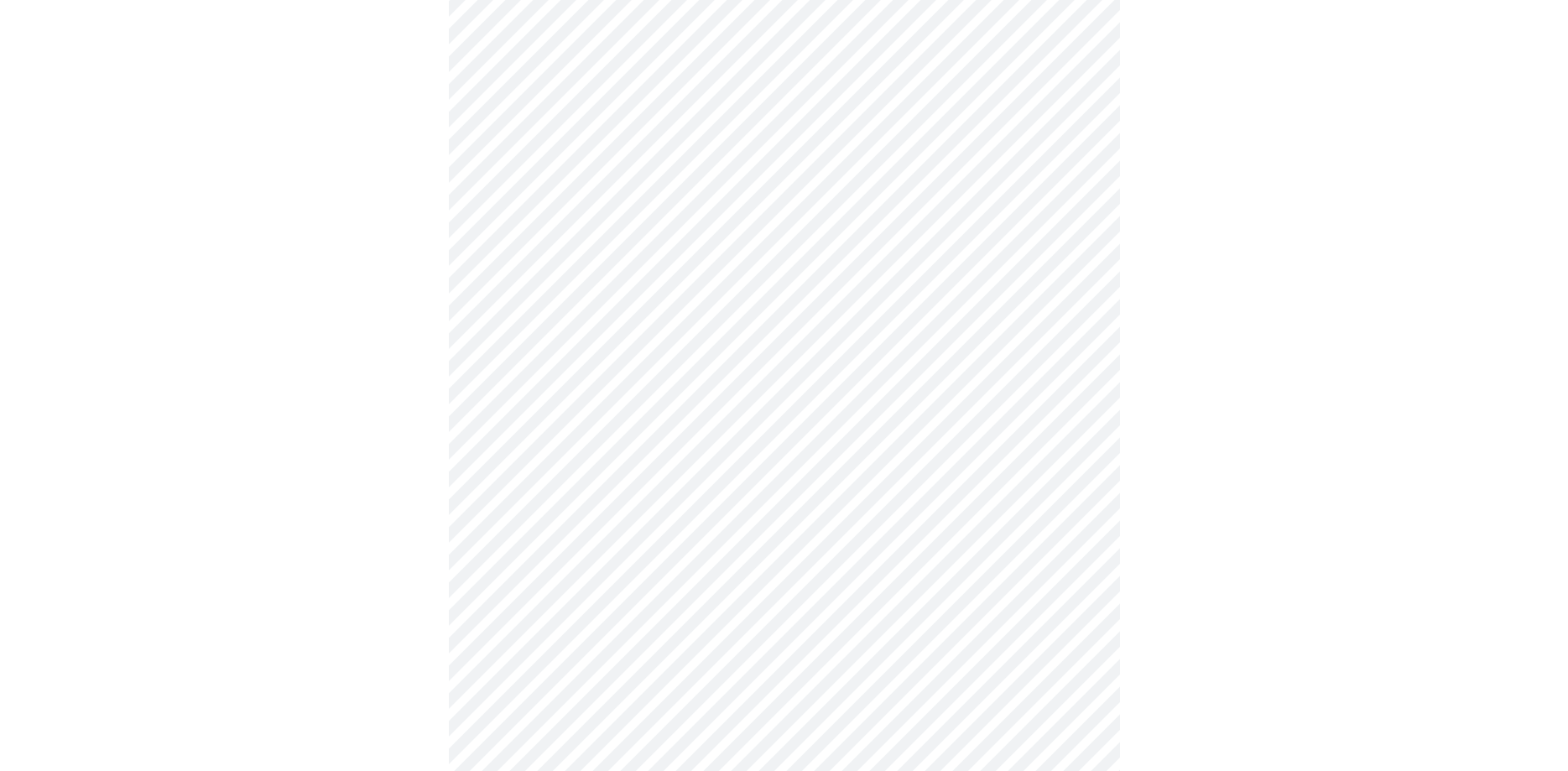
scroll to position [756, 0]
